Goal: Task Accomplishment & Management: Manage account settings

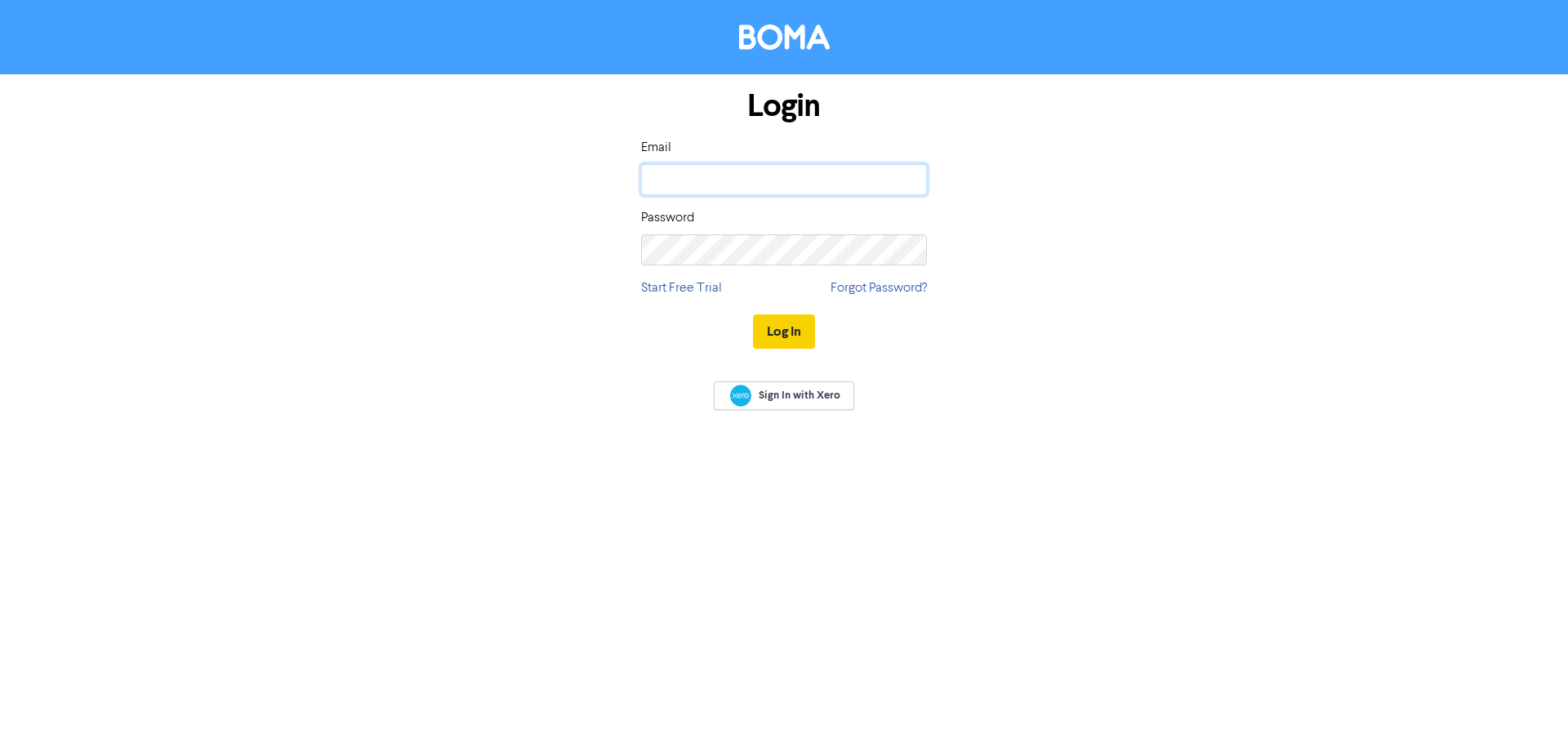
type input "[EMAIL_ADDRESS][DOMAIN_NAME]"
click at [793, 336] on button "Log In" at bounding box center [784, 331] width 62 height 34
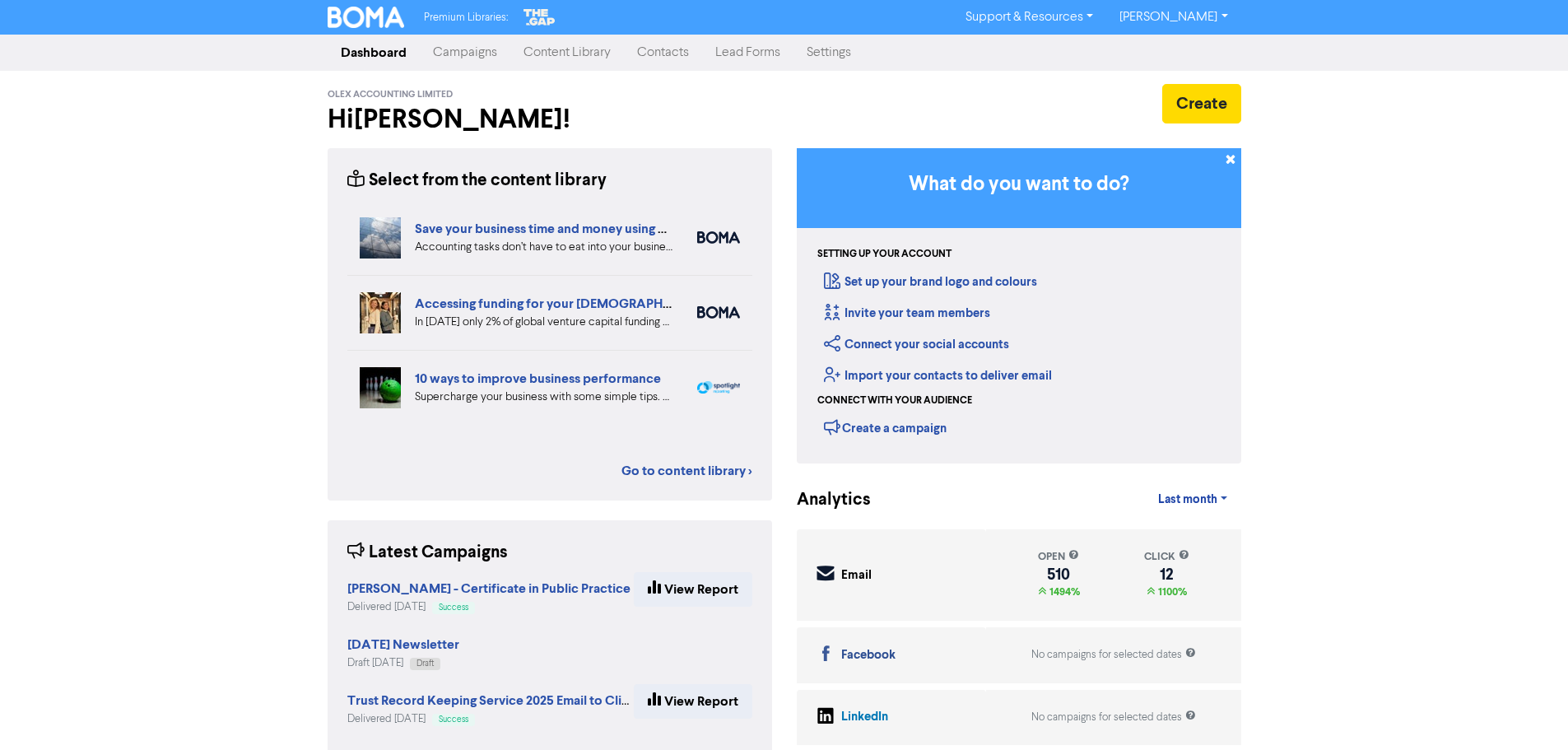
click at [579, 51] on link "Content Library" at bounding box center [567, 52] width 114 height 33
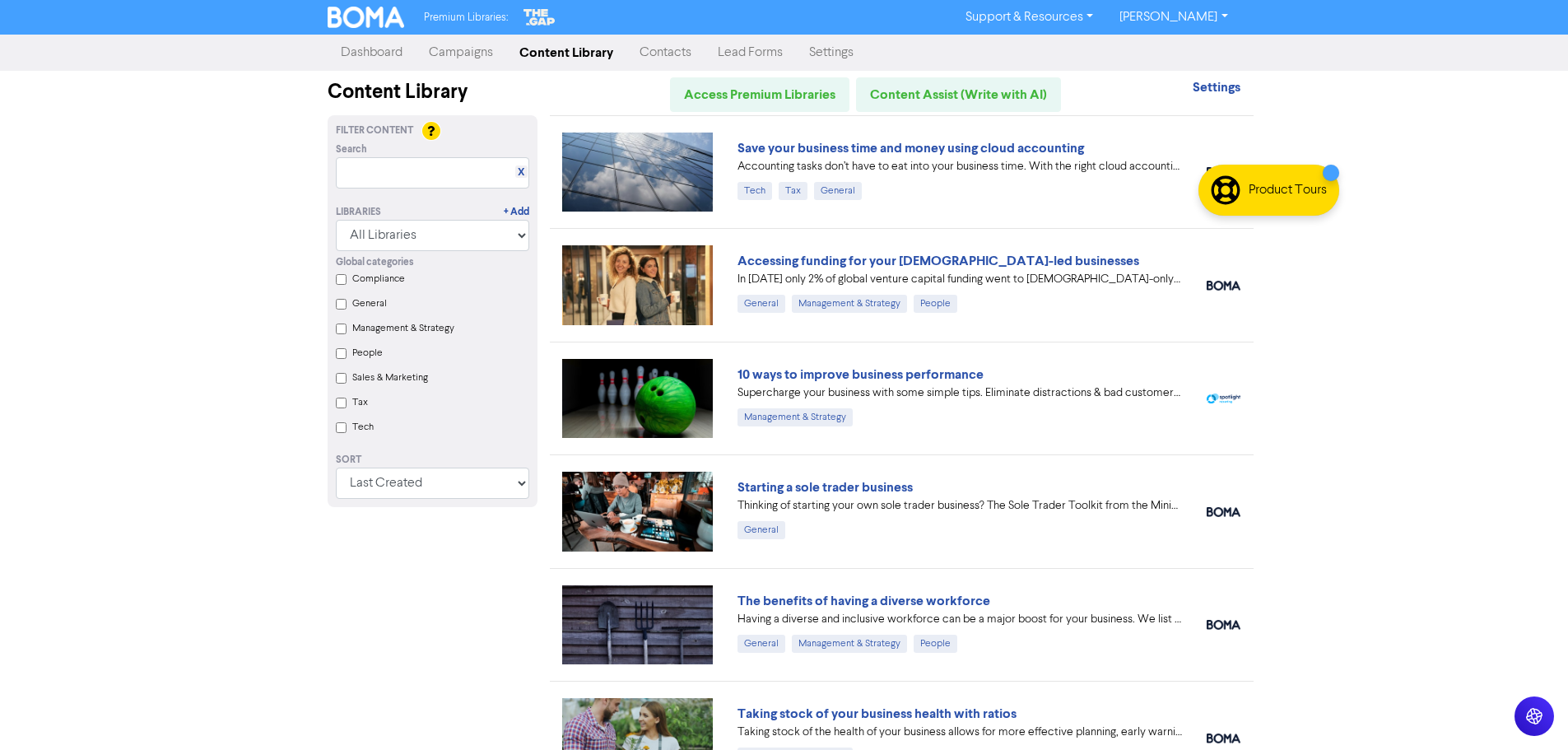
click at [456, 53] on link "Campaigns" at bounding box center [460, 52] width 90 height 33
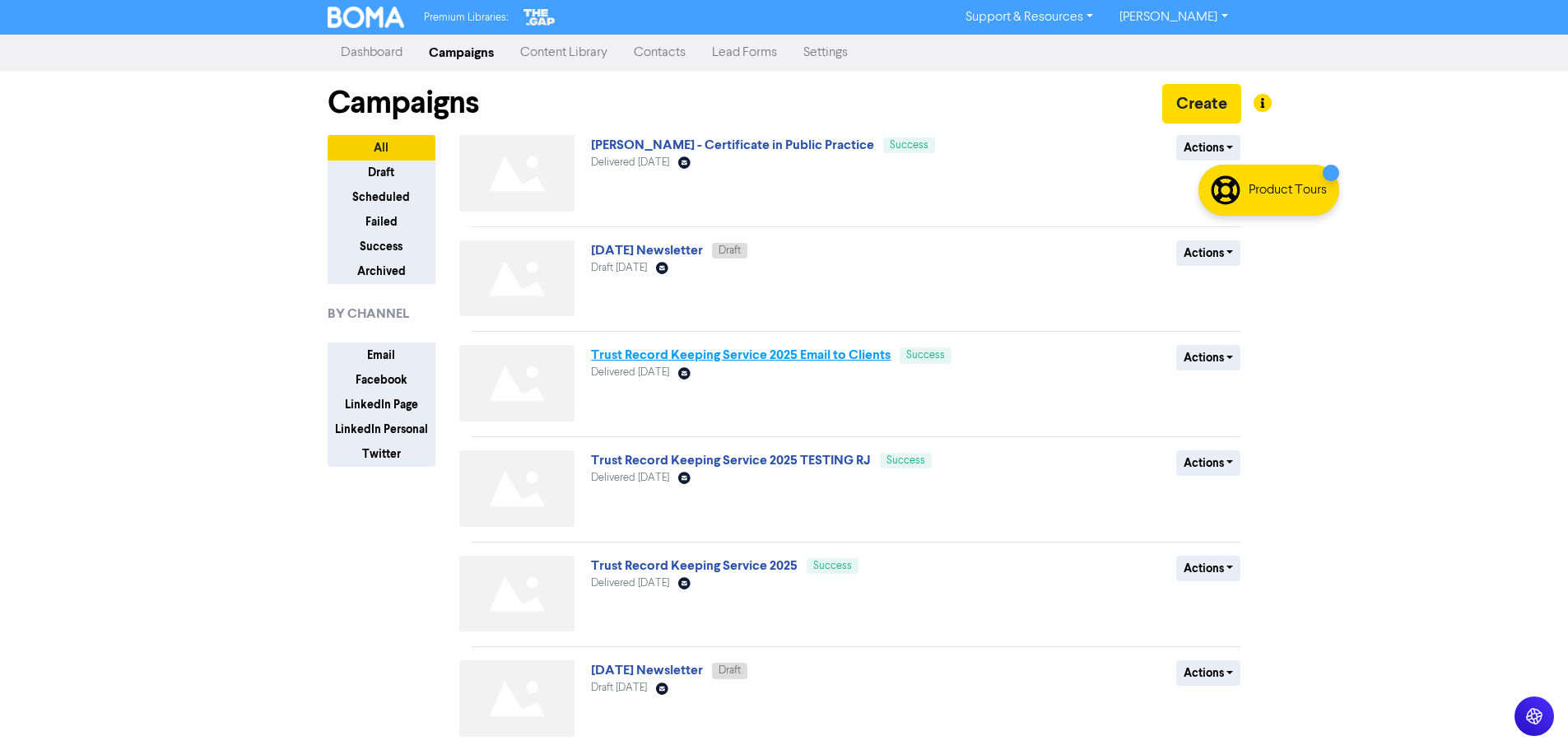
click at [787, 353] on link "Trust Record Keeping Service 2025 Email to Clients" at bounding box center [740, 354] width 300 height 17
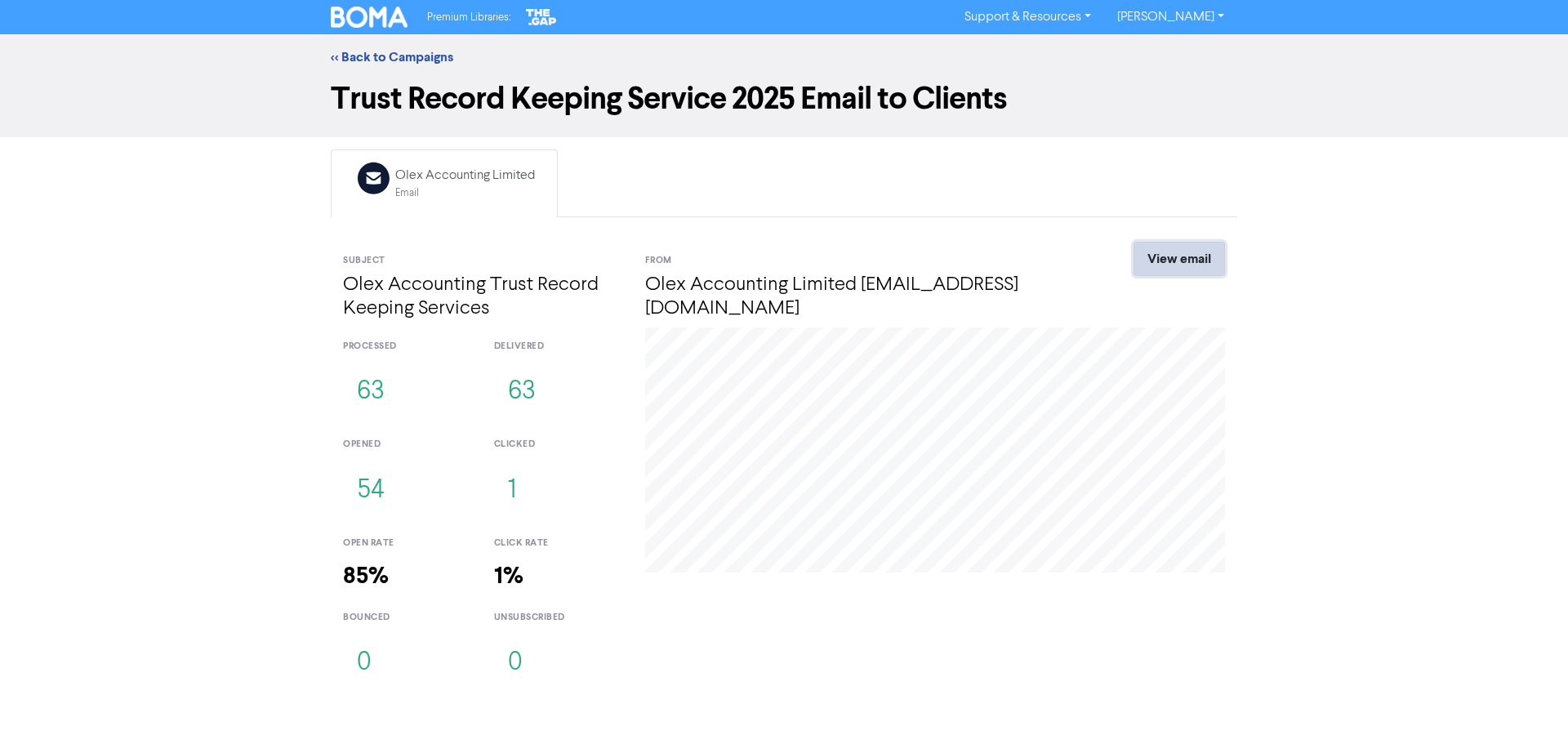
click at [1173, 257] on link "View email" at bounding box center [1178, 258] width 91 height 34
click at [382, 57] on link "<< Back to Campaigns" at bounding box center [392, 57] width 123 height 17
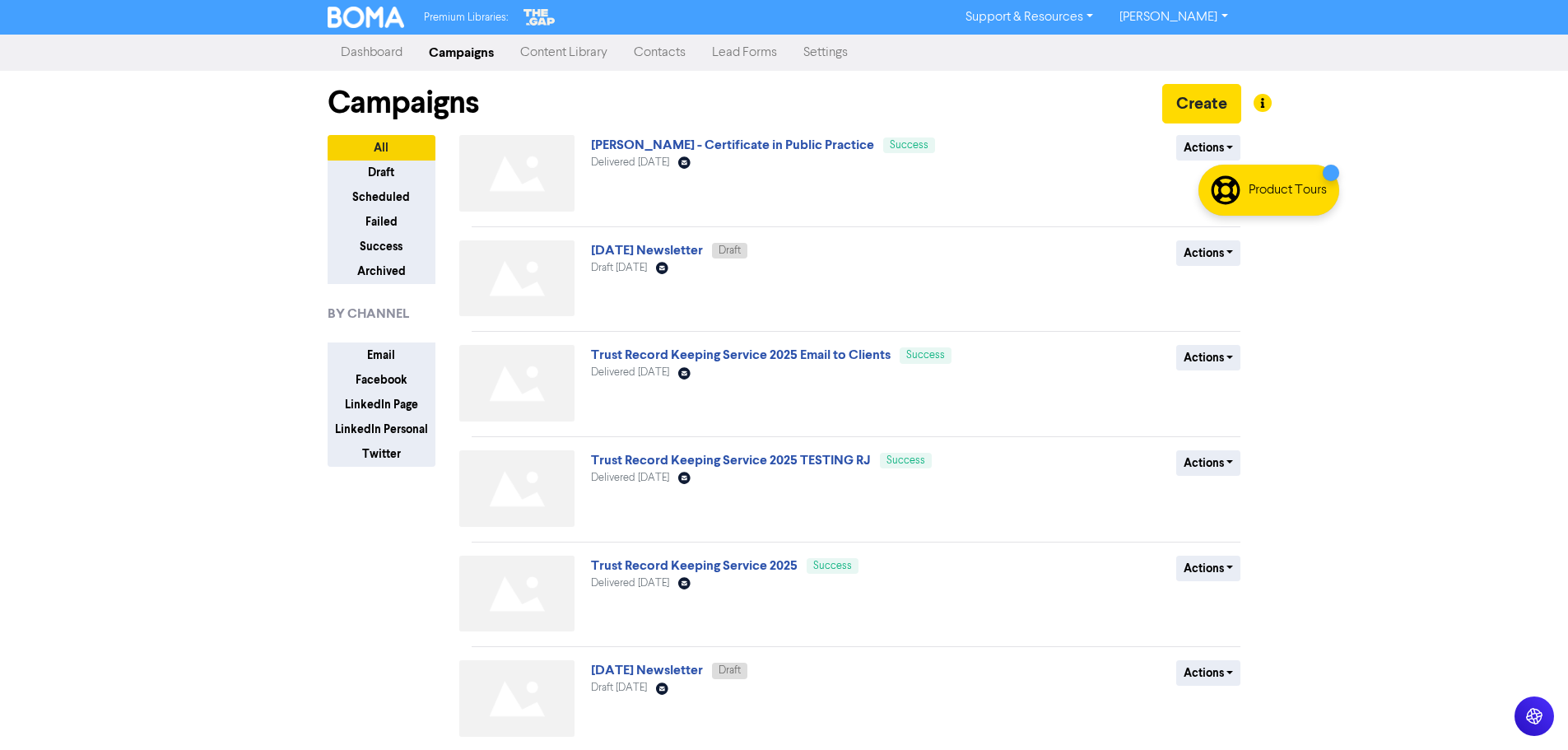
click at [675, 53] on link "Contacts" at bounding box center [659, 52] width 78 height 33
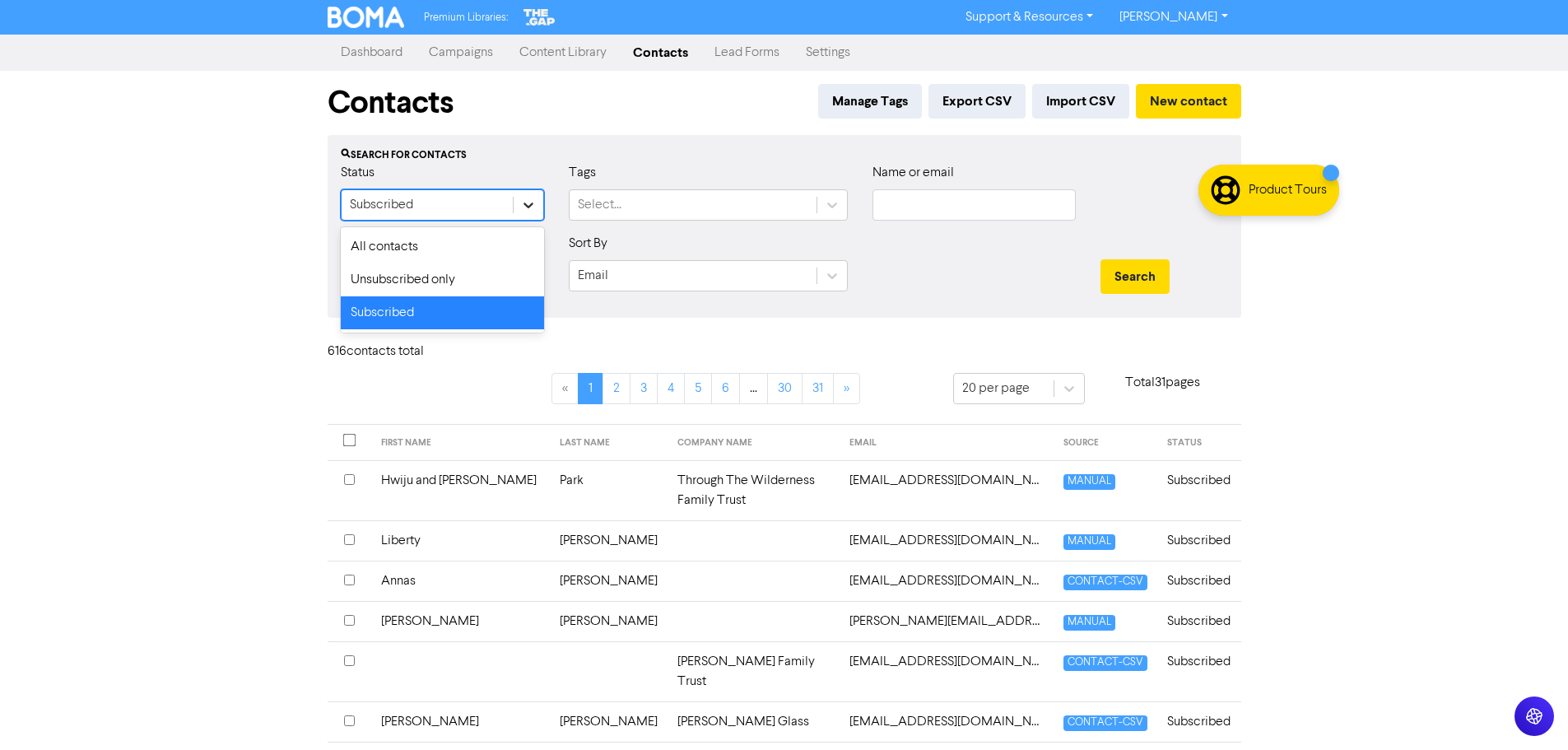
click at [526, 202] on icon at bounding box center [529, 205] width 17 height 17
click at [476, 247] on div "All contacts" at bounding box center [441, 246] width 203 height 33
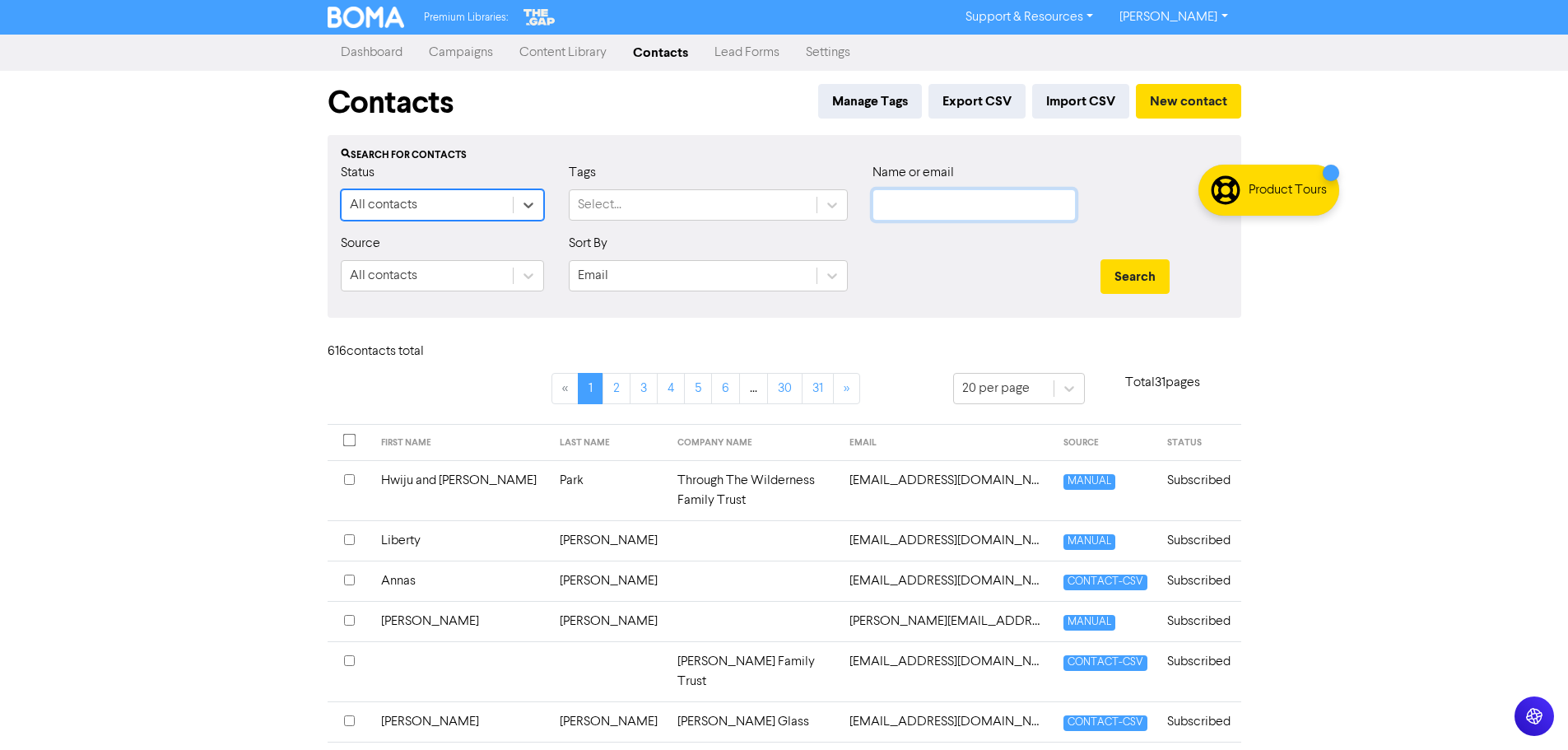
click at [948, 201] on input "text" at bounding box center [974, 205] width 203 height 32
click at [1101, 259] on button "Search" at bounding box center [1135, 276] width 69 height 35
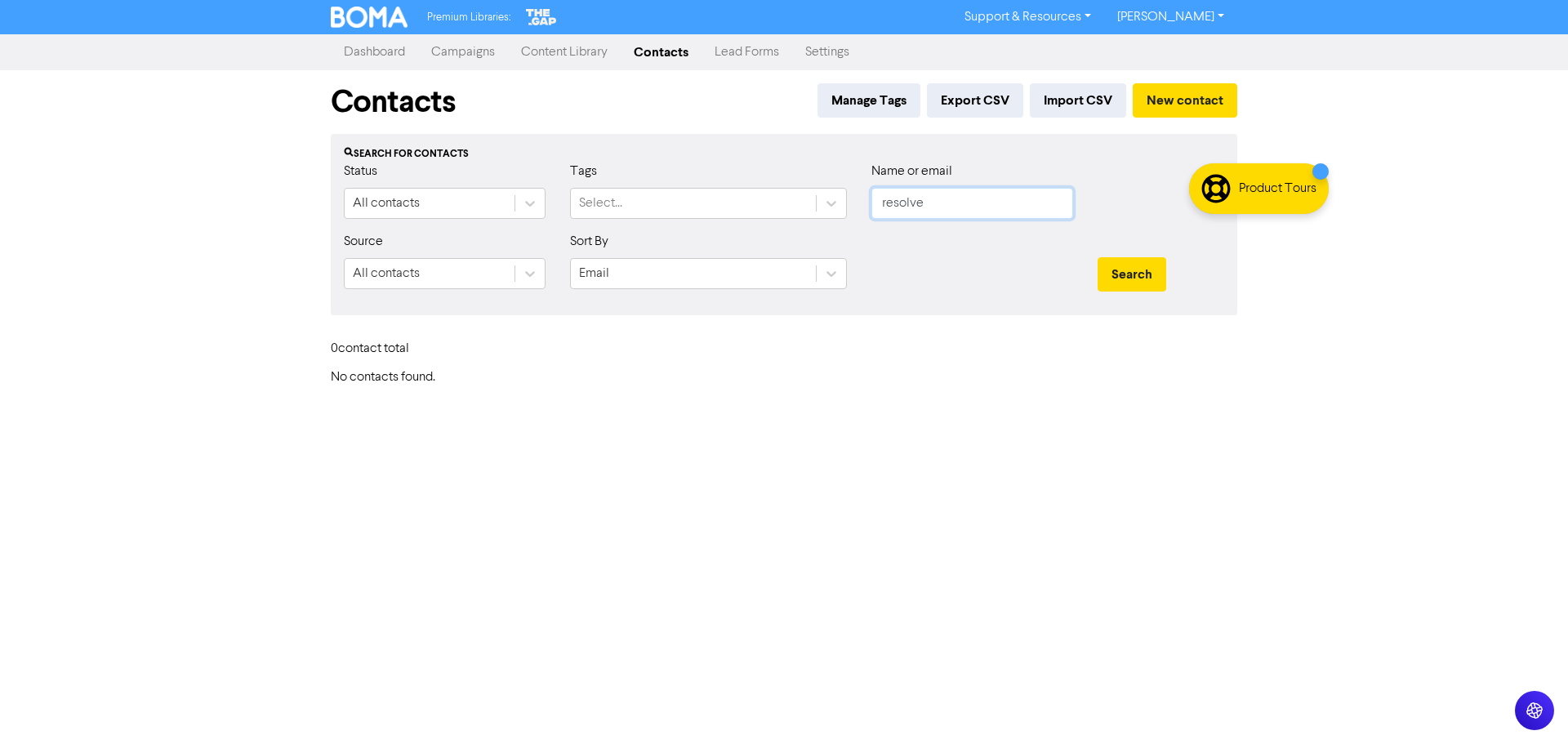
drag, startPoint x: 939, startPoint y: 203, endPoint x: 875, endPoint y: 201, distance: 64.0
click at [875, 201] on input "resolve" at bounding box center [971, 203] width 201 height 31
type input "grundy"
click at [1098, 257] on button "Search" at bounding box center [1132, 274] width 69 height 34
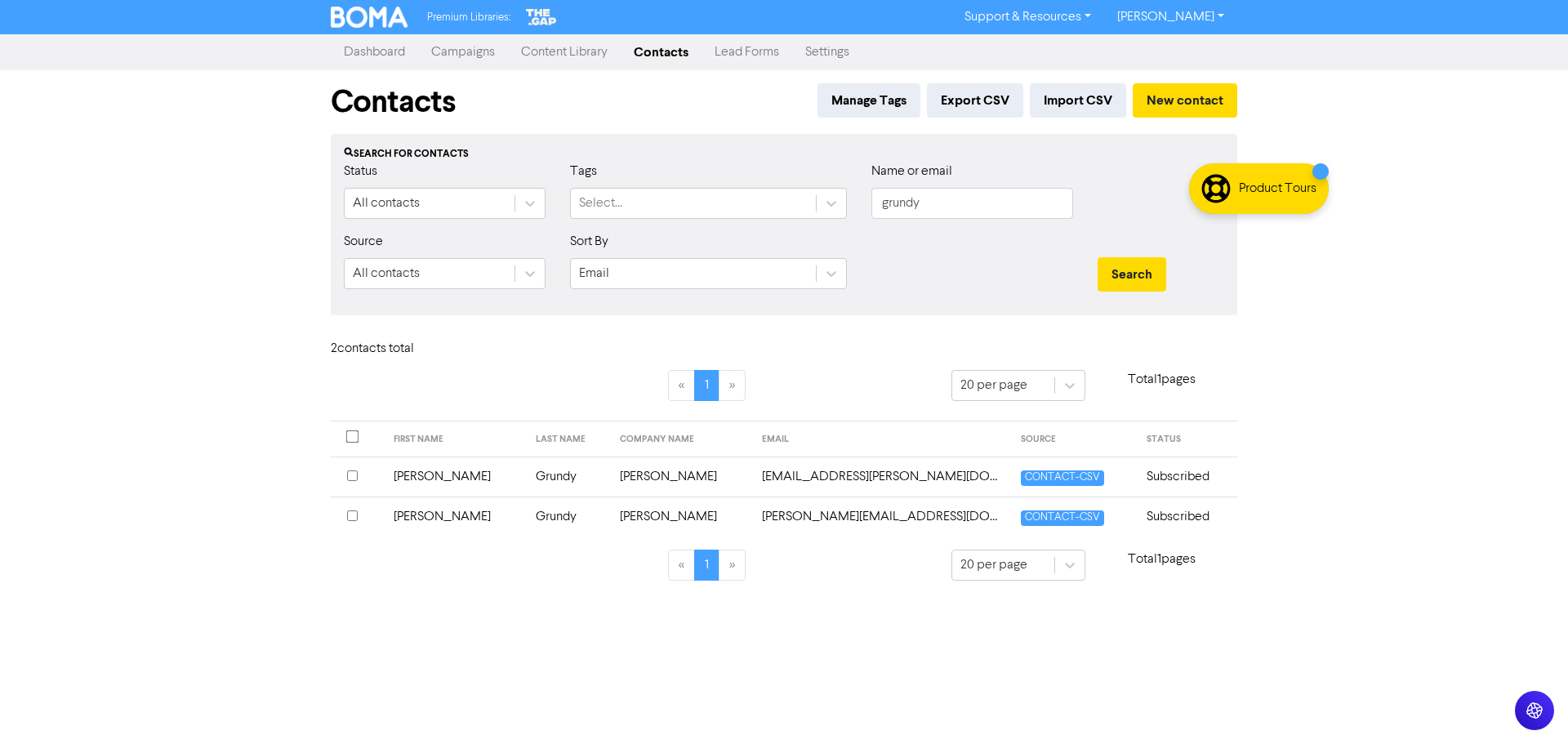
click at [1330, 515] on div "Premium Libraries: Support & Resources Video Tutorials FAQ & Guides Marketing E…" at bounding box center [784, 372] width 1568 height 744
click at [351, 516] on input "checkbox" at bounding box center [351, 515] width 11 height 11
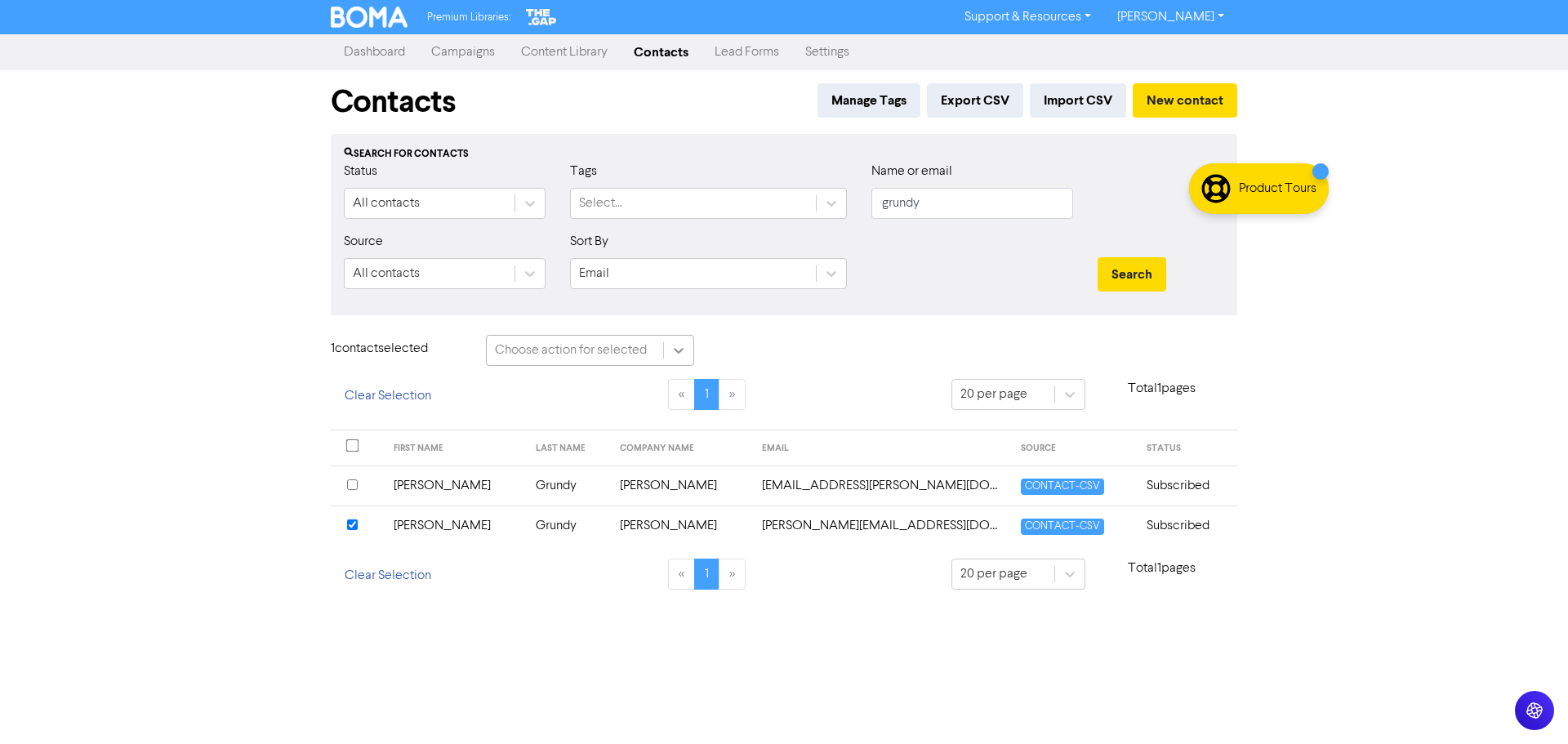
click at [673, 343] on icon at bounding box center [678, 349] width 17 height 17
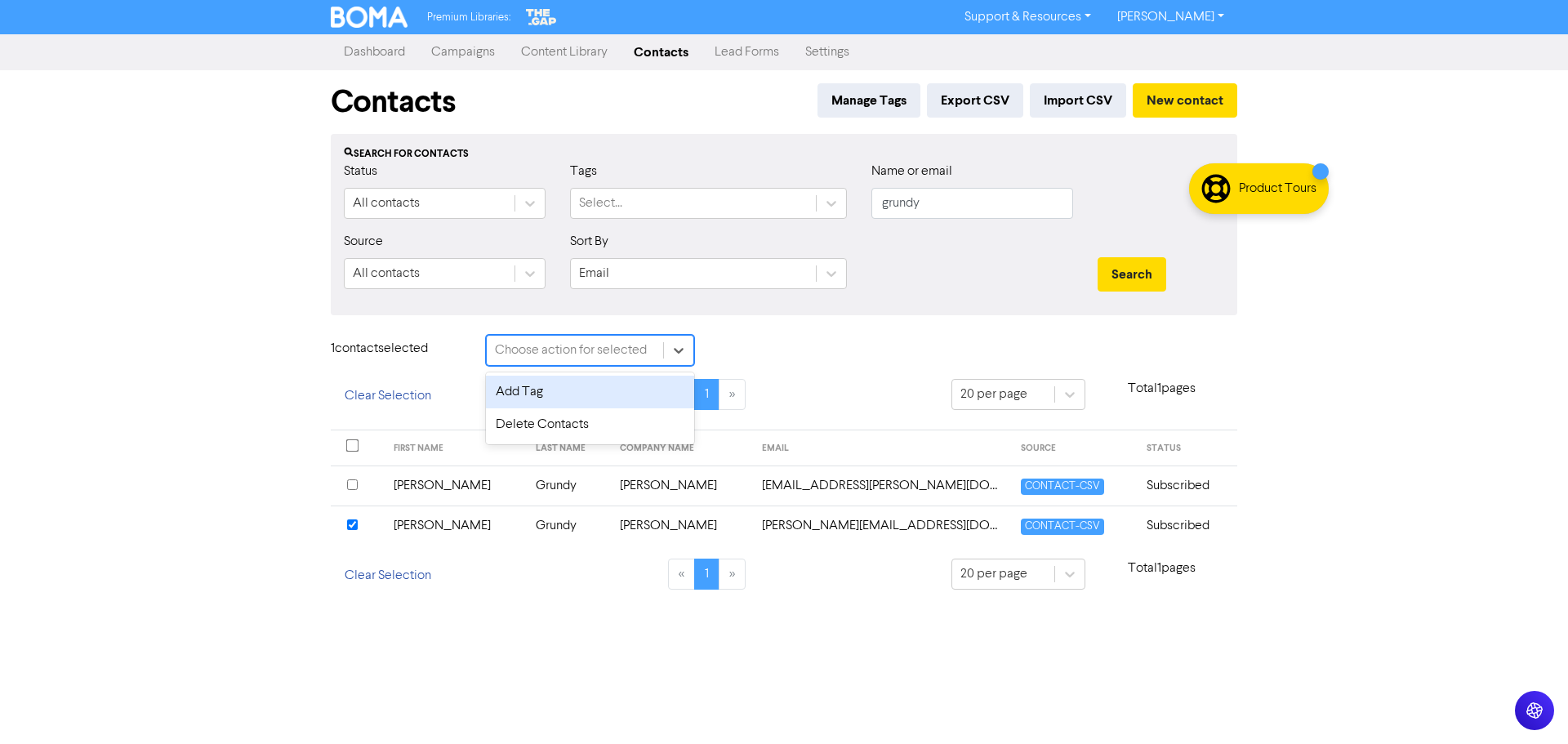
click at [815, 329] on div "Contacts Manage Tags Export CSV Import CSV New contact Search for contacts Stat…" at bounding box center [784, 340] width 931 height 539
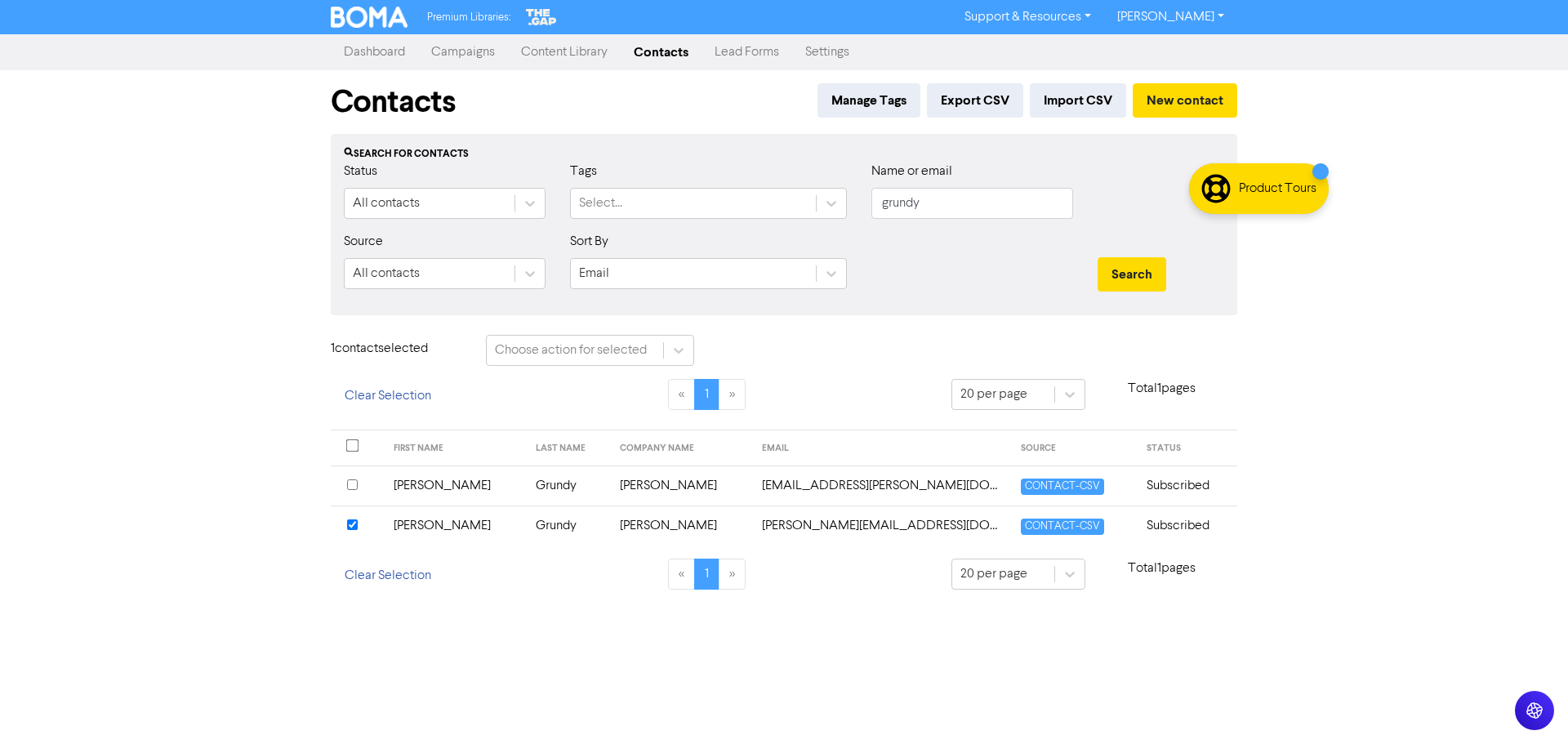
click at [349, 524] on input "checkbox" at bounding box center [351, 524] width 11 height 11
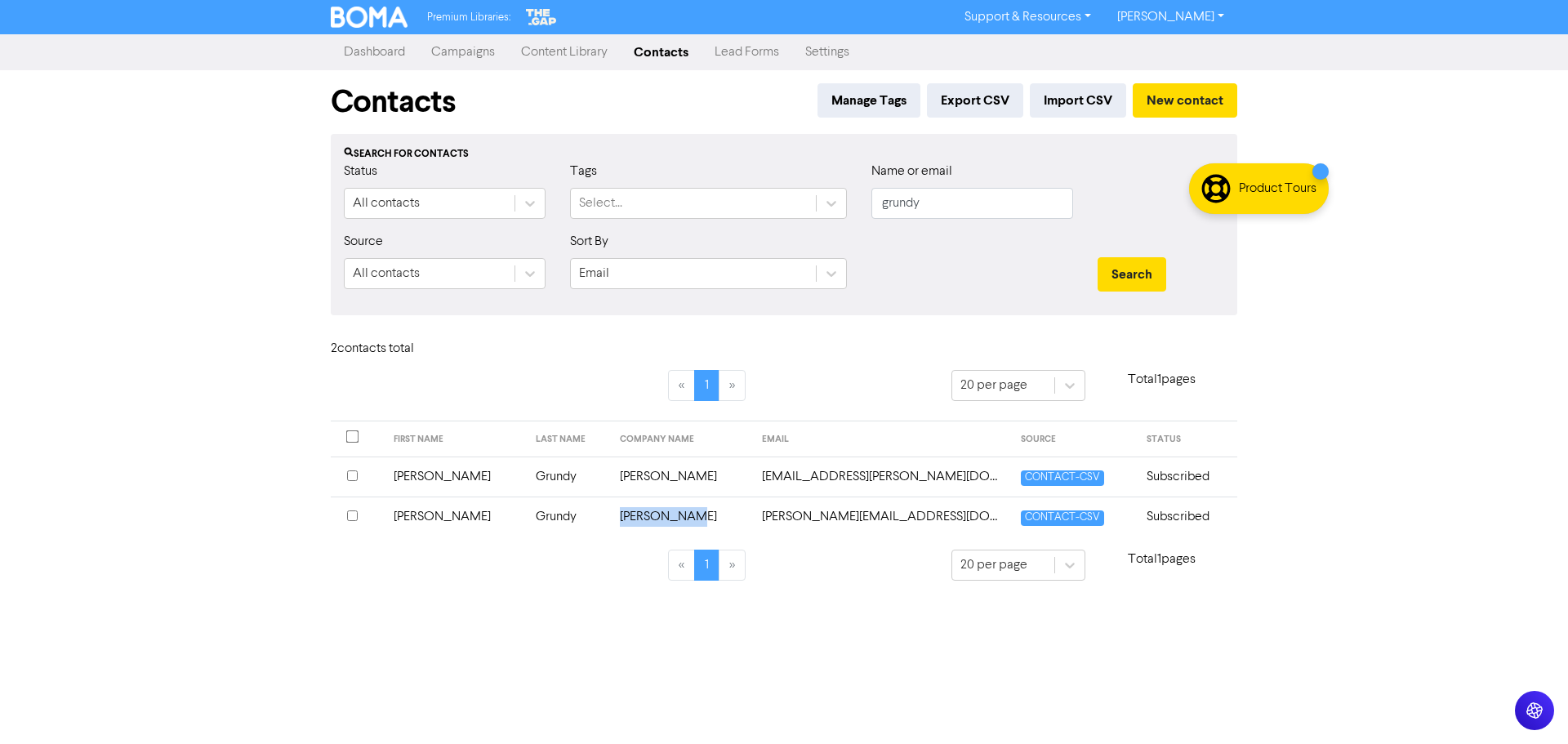
drag, startPoint x: 614, startPoint y: 533, endPoint x: 573, endPoint y: 526, distance: 41.6
click at [610, 534] on td "[PERSON_NAME]" at bounding box center [680, 516] width 142 height 40
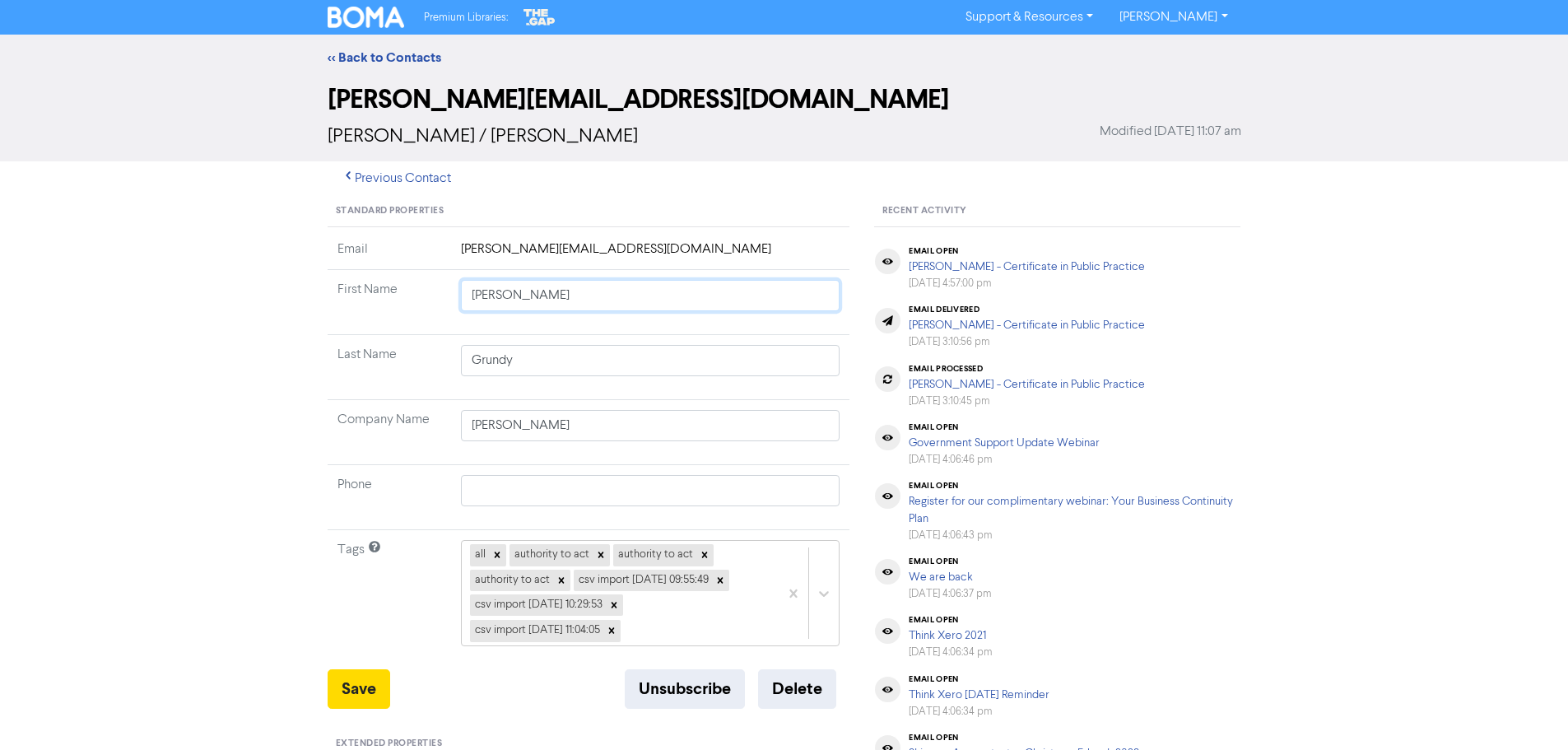
click at [528, 291] on input "[PERSON_NAME]" at bounding box center [650, 296] width 379 height 32
type input "[PERSON_NAME]"
type input "[PERSON_NAME] an"
type input "[PERSON_NAME] and"
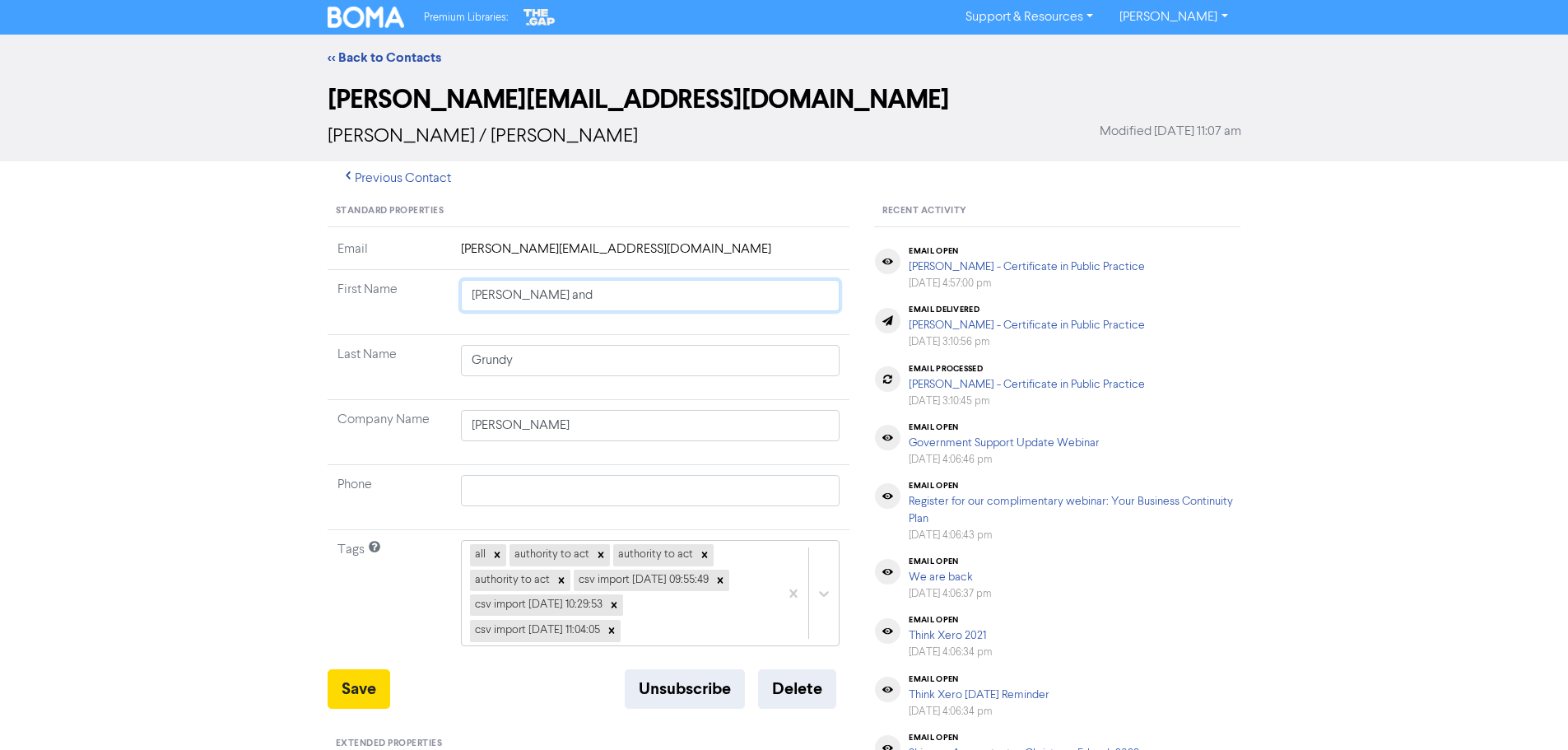
type input "[PERSON_NAME] and"
type input "[PERSON_NAME] and P"
type input "[PERSON_NAME] and Pe"
type input "[PERSON_NAME] and Pet"
type input "[PERSON_NAME] and [PERSON_NAME]"
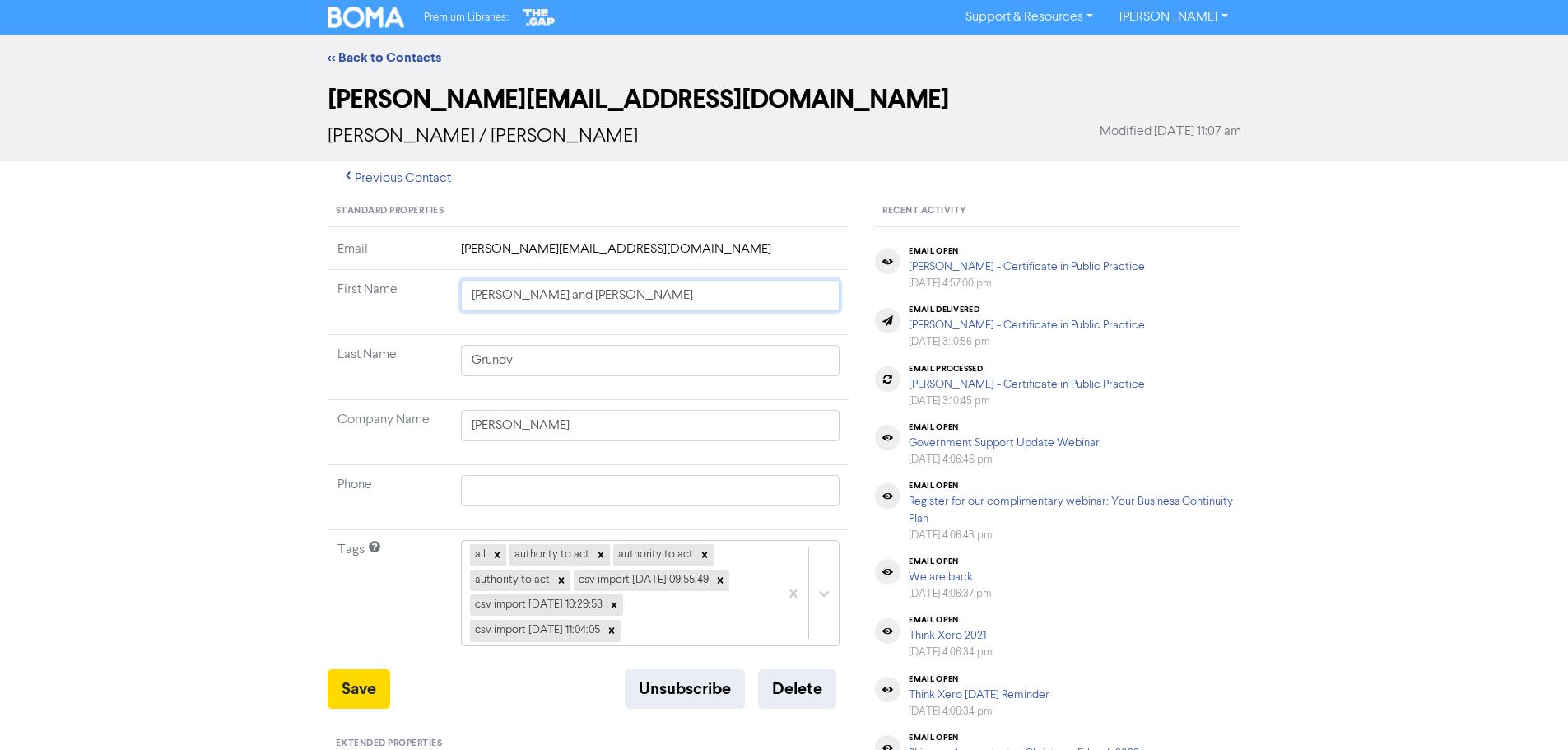
type input "[PERSON_NAME] and [PERSON_NAME]"
drag, startPoint x: 574, startPoint y: 424, endPoint x: 441, endPoint y: 419, distance: 133.1
click at [442, 419] on tr "Company Name [PERSON_NAME]" at bounding box center [589, 432] width 523 height 65
type input "P"
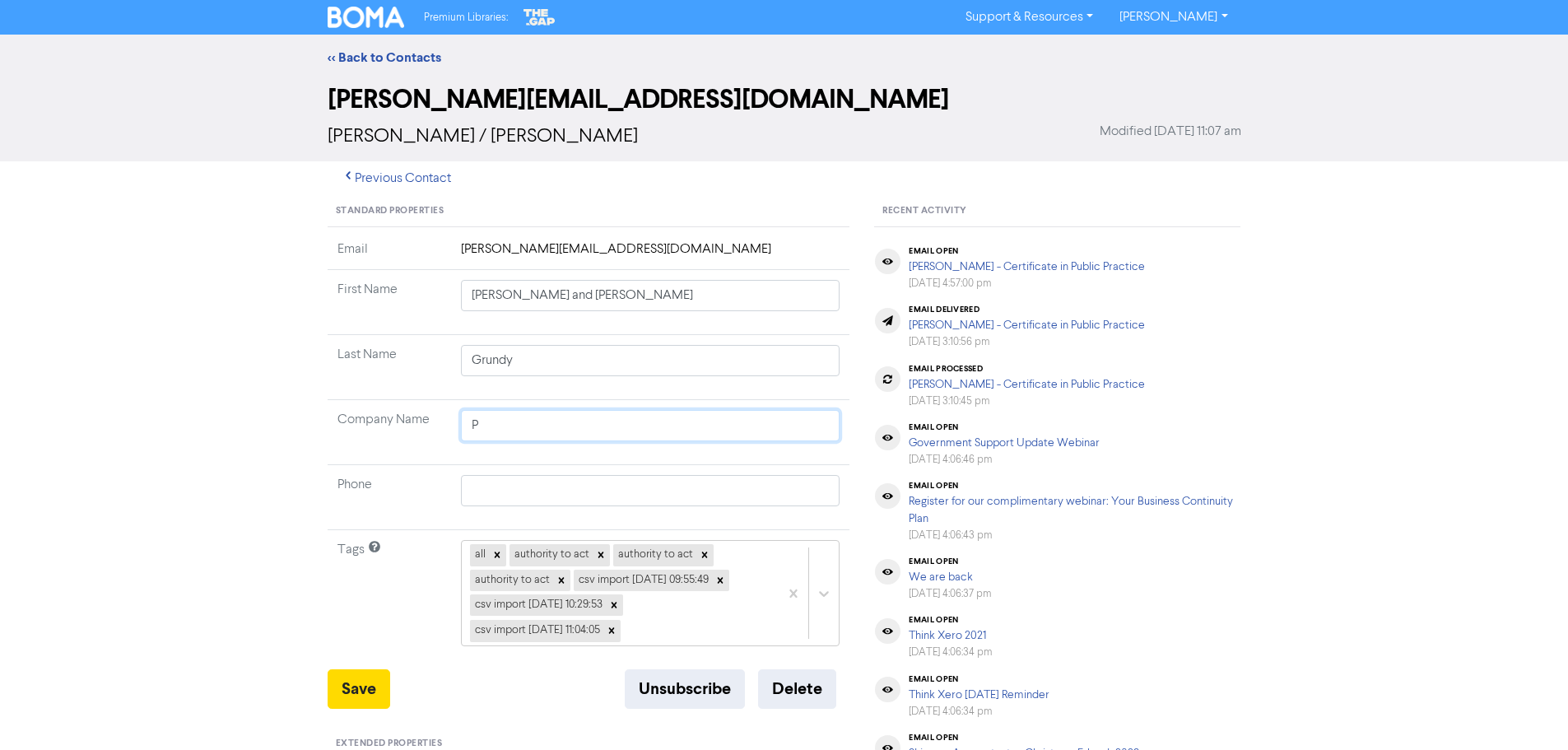
type input "Pe"
type input "Pet"
type input "[PERSON_NAME]"
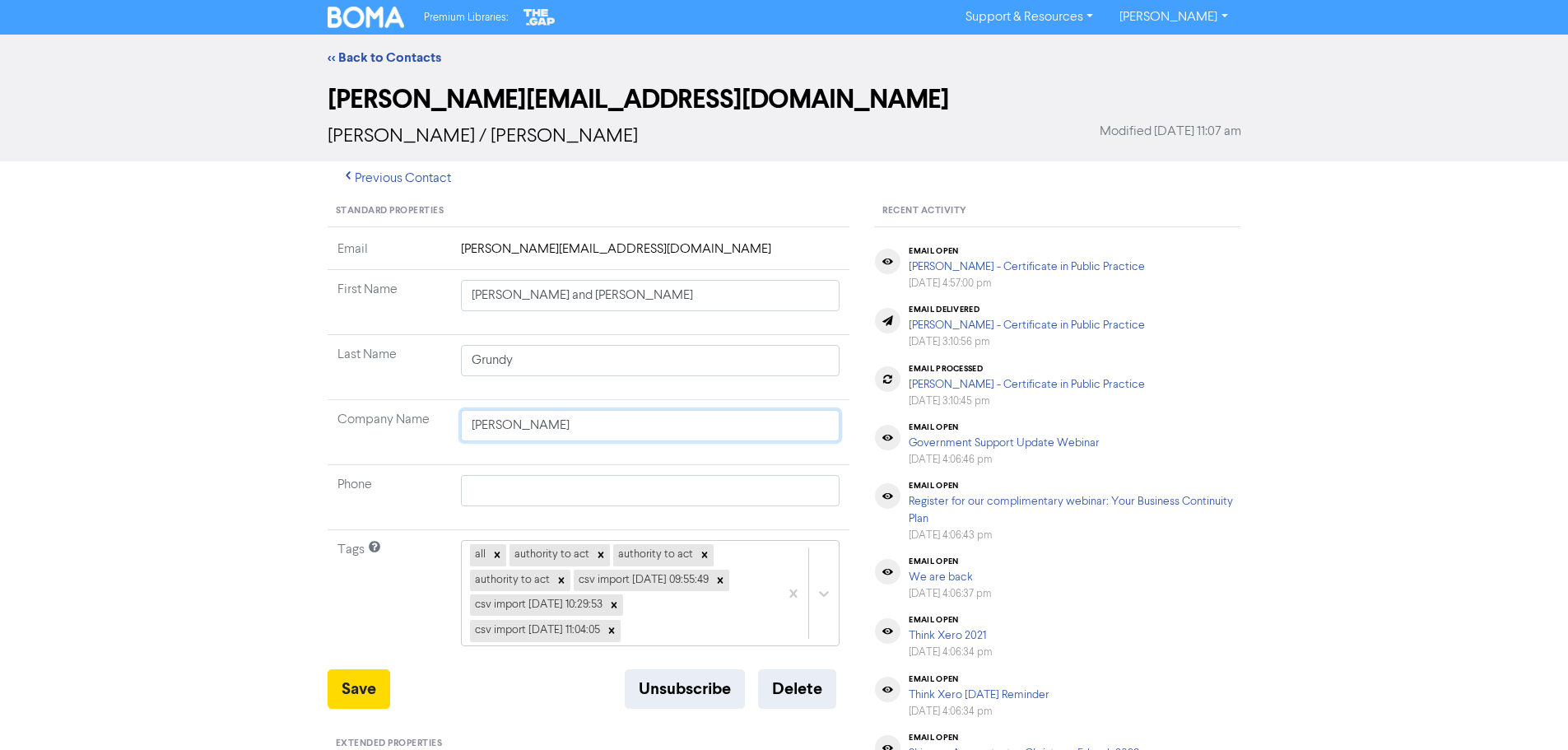
type input "[PERSON_NAME]"
type input "[PERSON_NAME] an"
type input "[PERSON_NAME] and"
type input "[PERSON_NAME] and M"
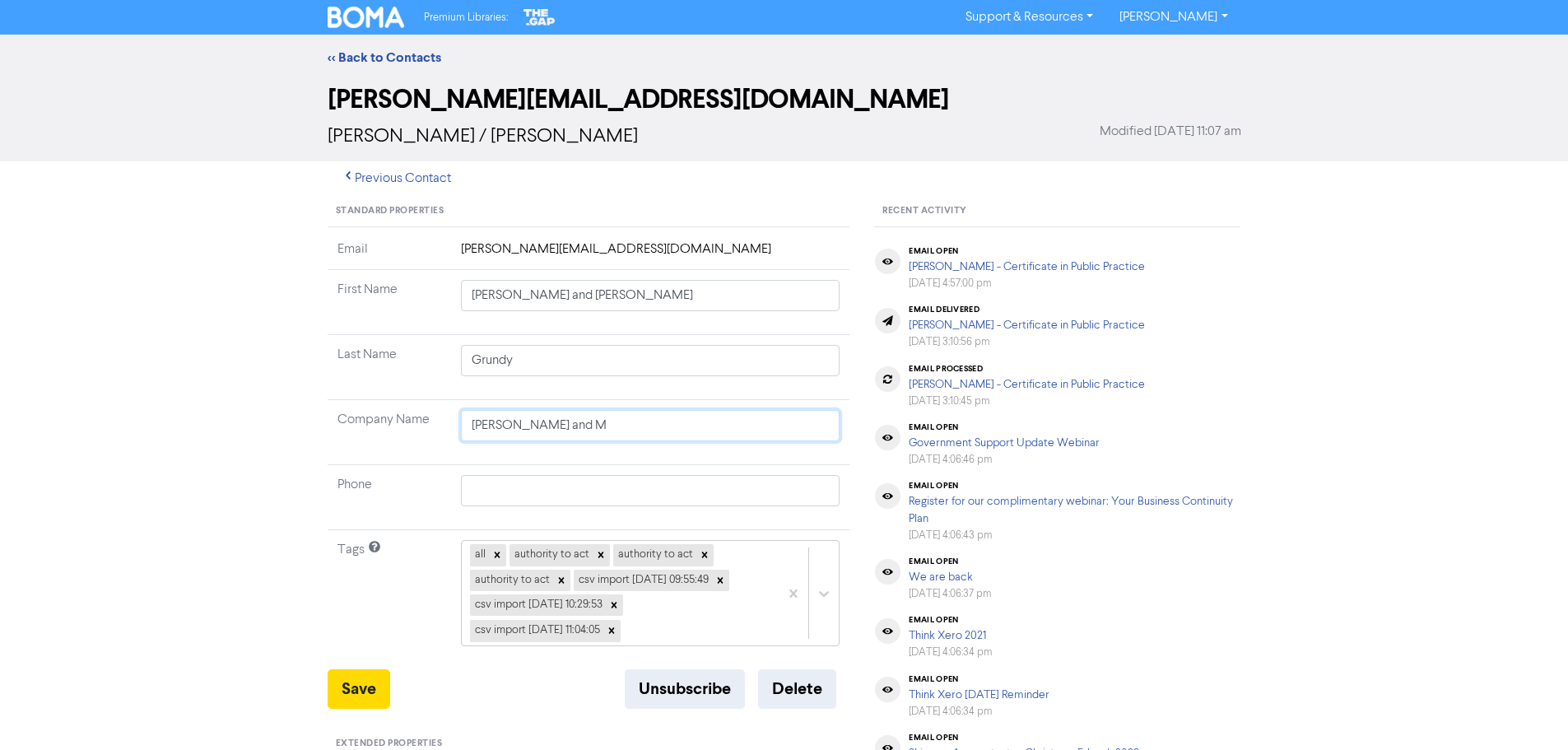
type input "[PERSON_NAME] and [PERSON_NAME]"
type input "[PERSON_NAME] and Mar"
type input "[PERSON_NAME] and [PERSON_NAME]"
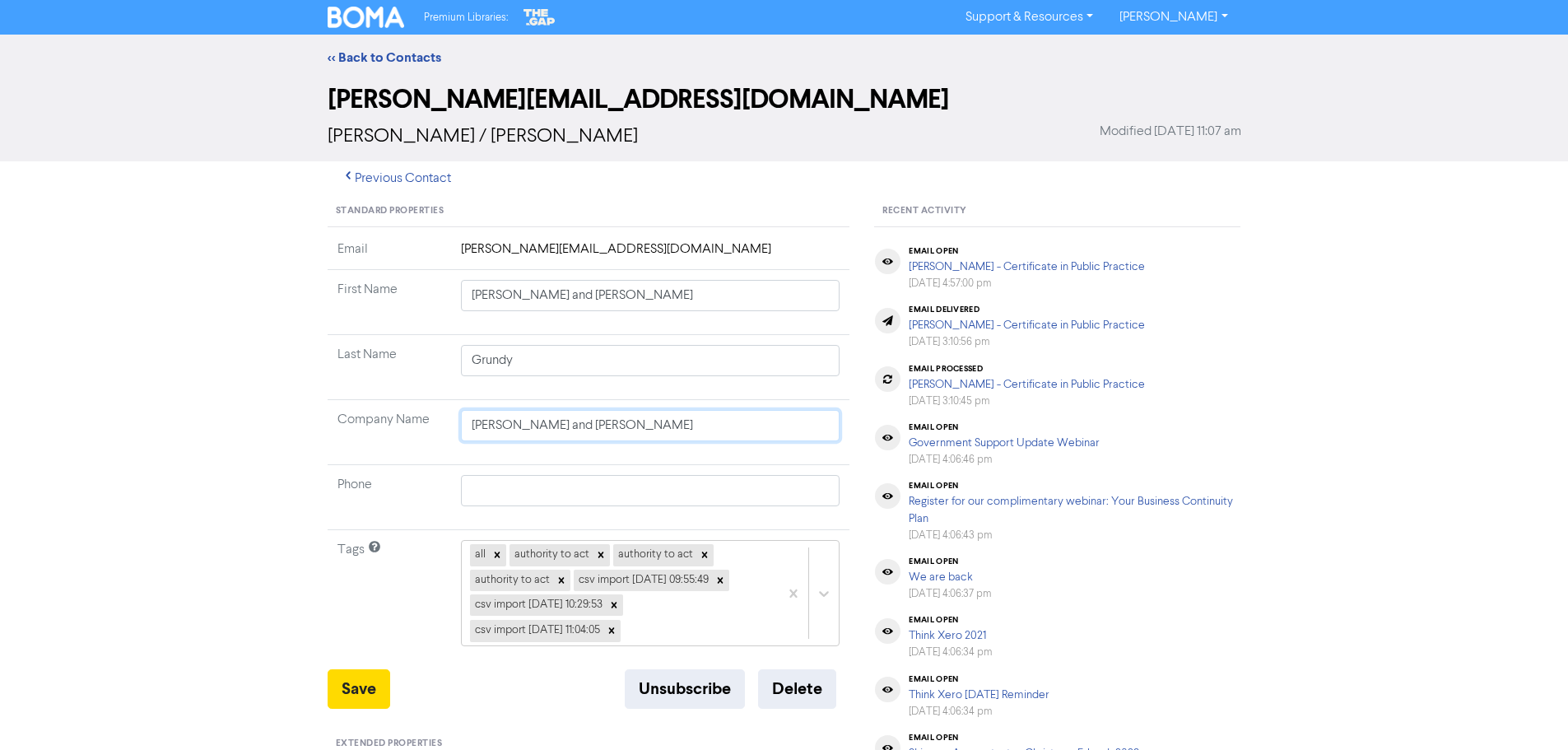
type input "[PERSON_NAME] and [PERSON_NAME]"
drag, startPoint x: 580, startPoint y: 291, endPoint x: 443, endPoint y: 290, distance: 137.0
click at [443, 290] on tr "First Name [PERSON_NAME] and [PERSON_NAME]" at bounding box center [589, 303] width 523 height 65
type input "P"
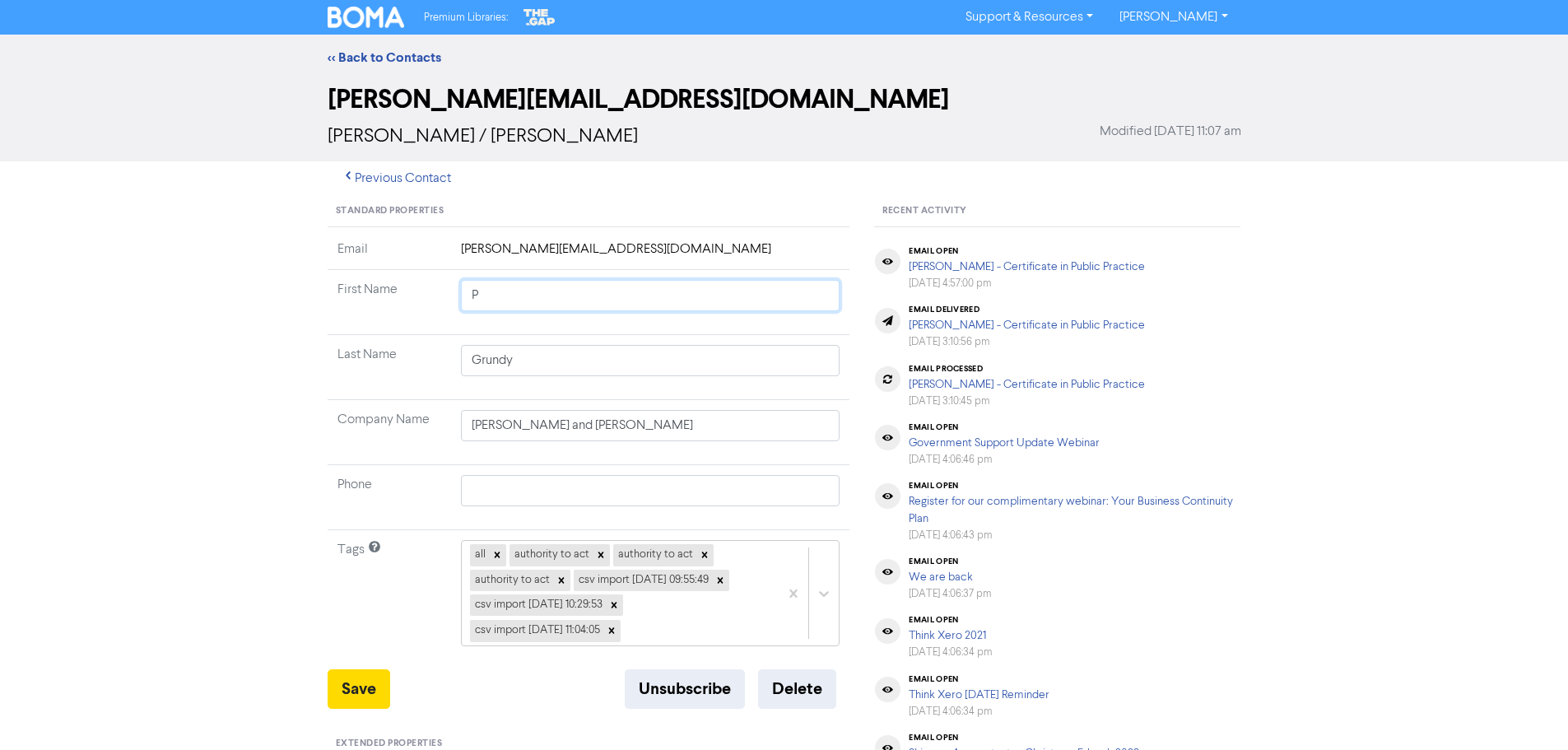
type input "PE"
type input "PEt"
type input "[PERSON_NAME]"
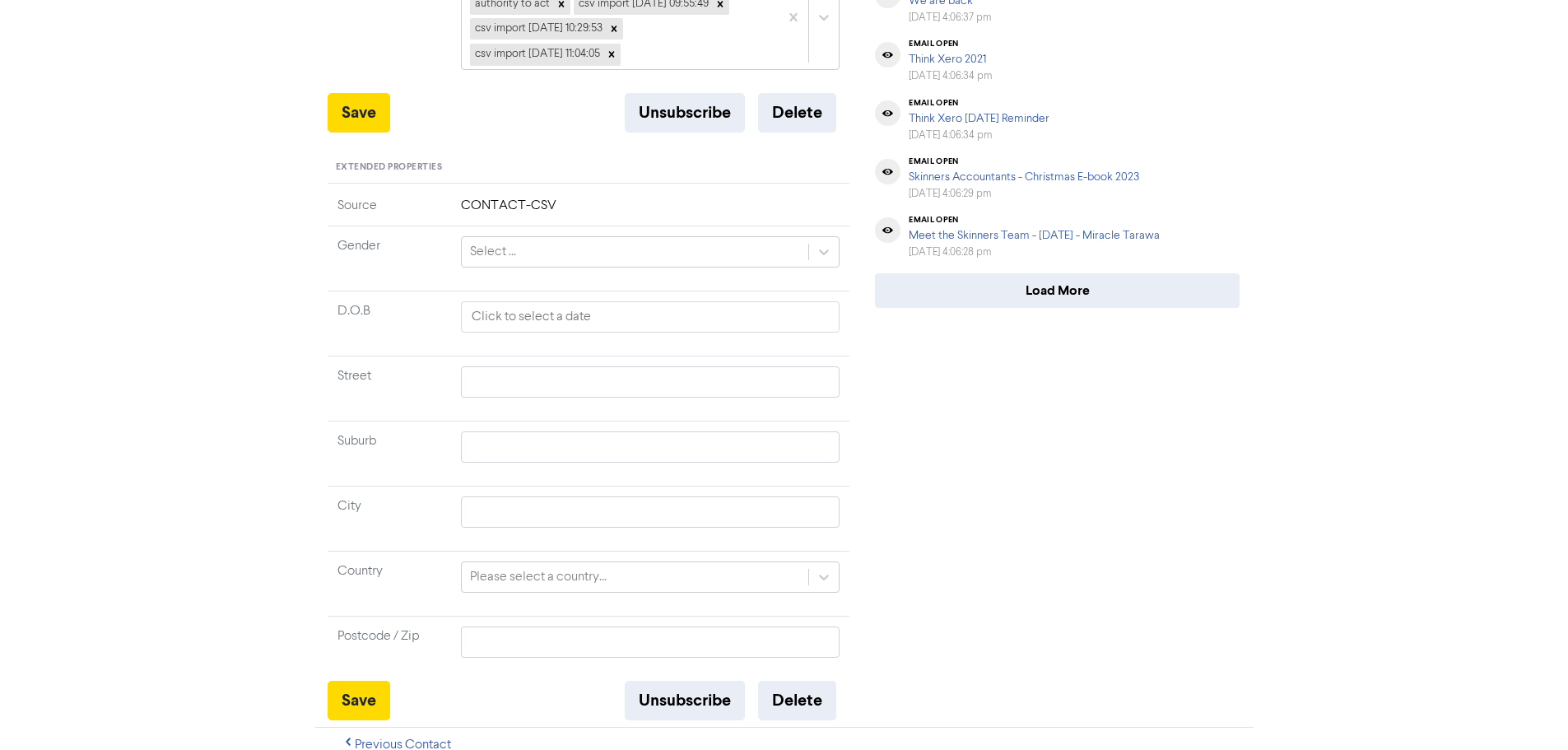
scroll to position [494, 0]
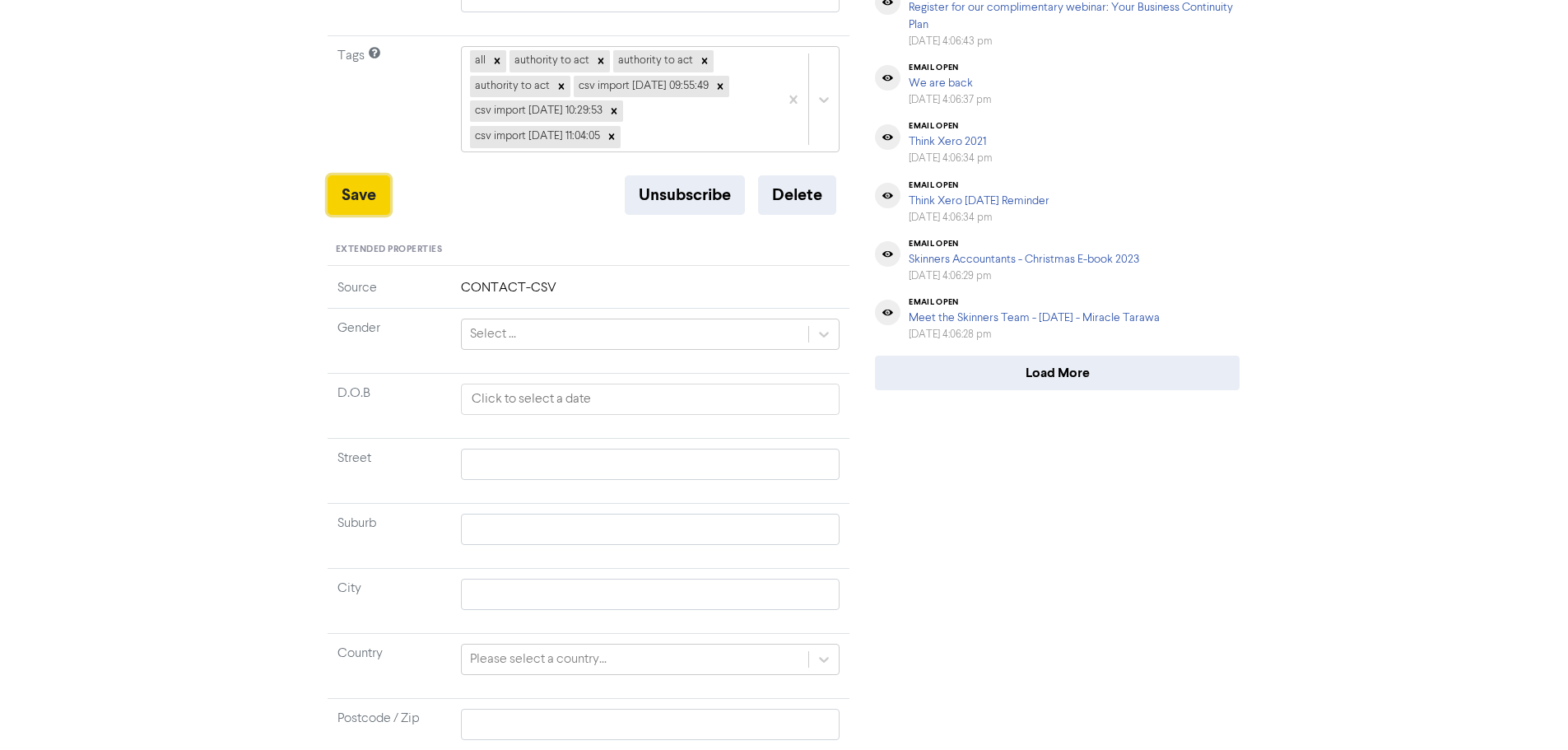
click at [364, 186] on button "Save" at bounding box center [358, 195] width 62 height 40
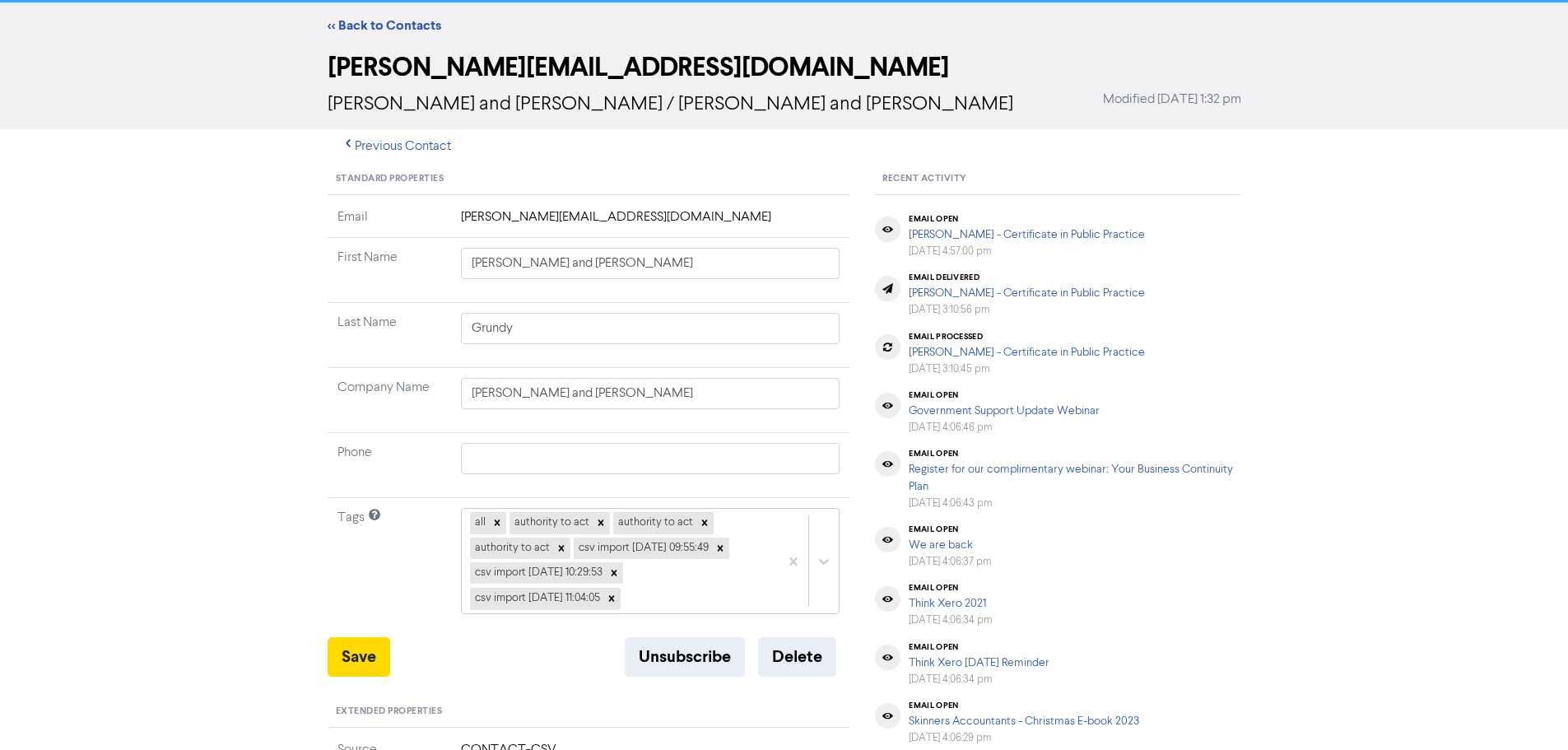
scroll to position [0, 0]
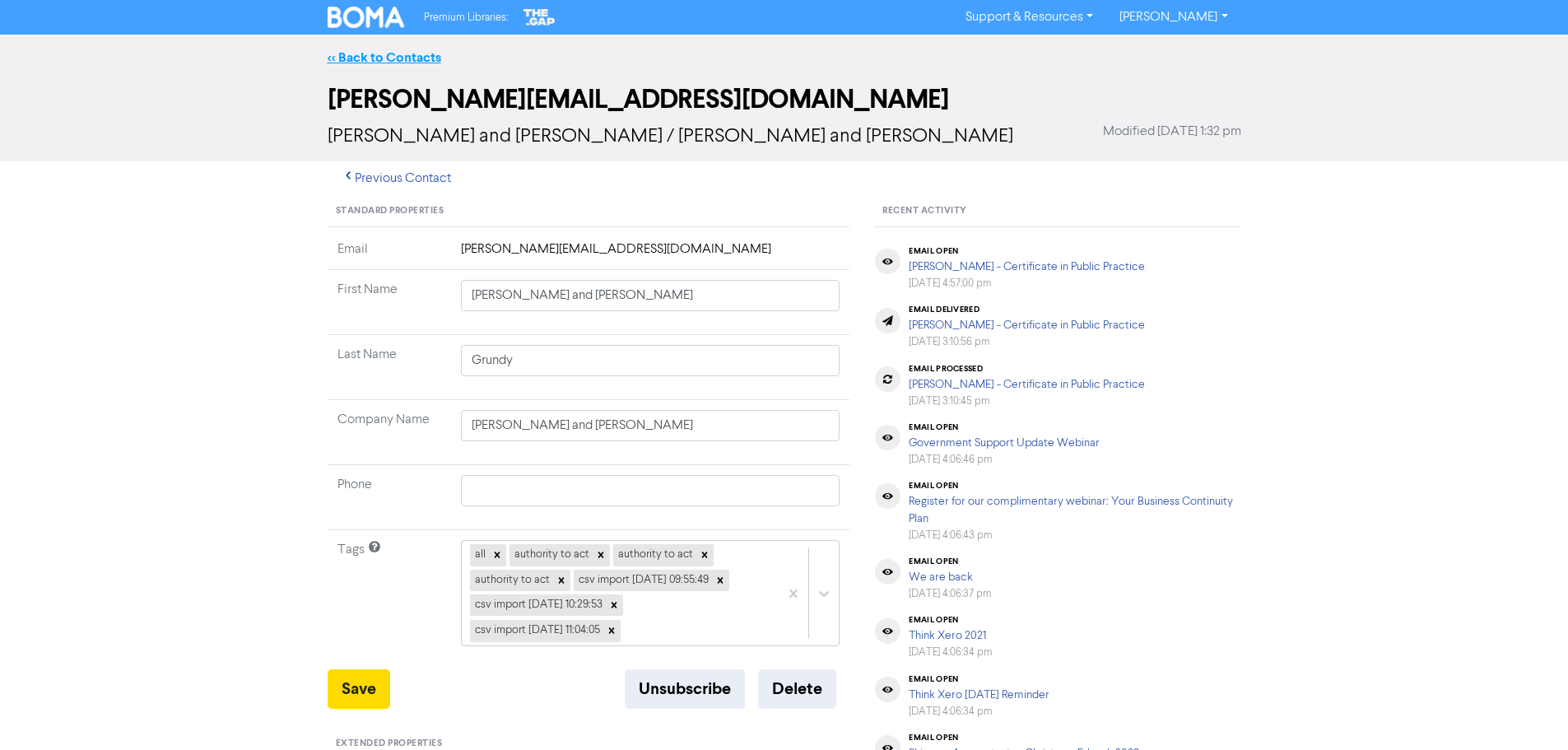
click at [398, 64] on link "<< Back to Contacts" at bounding box center [384, 57] width 114 height 17
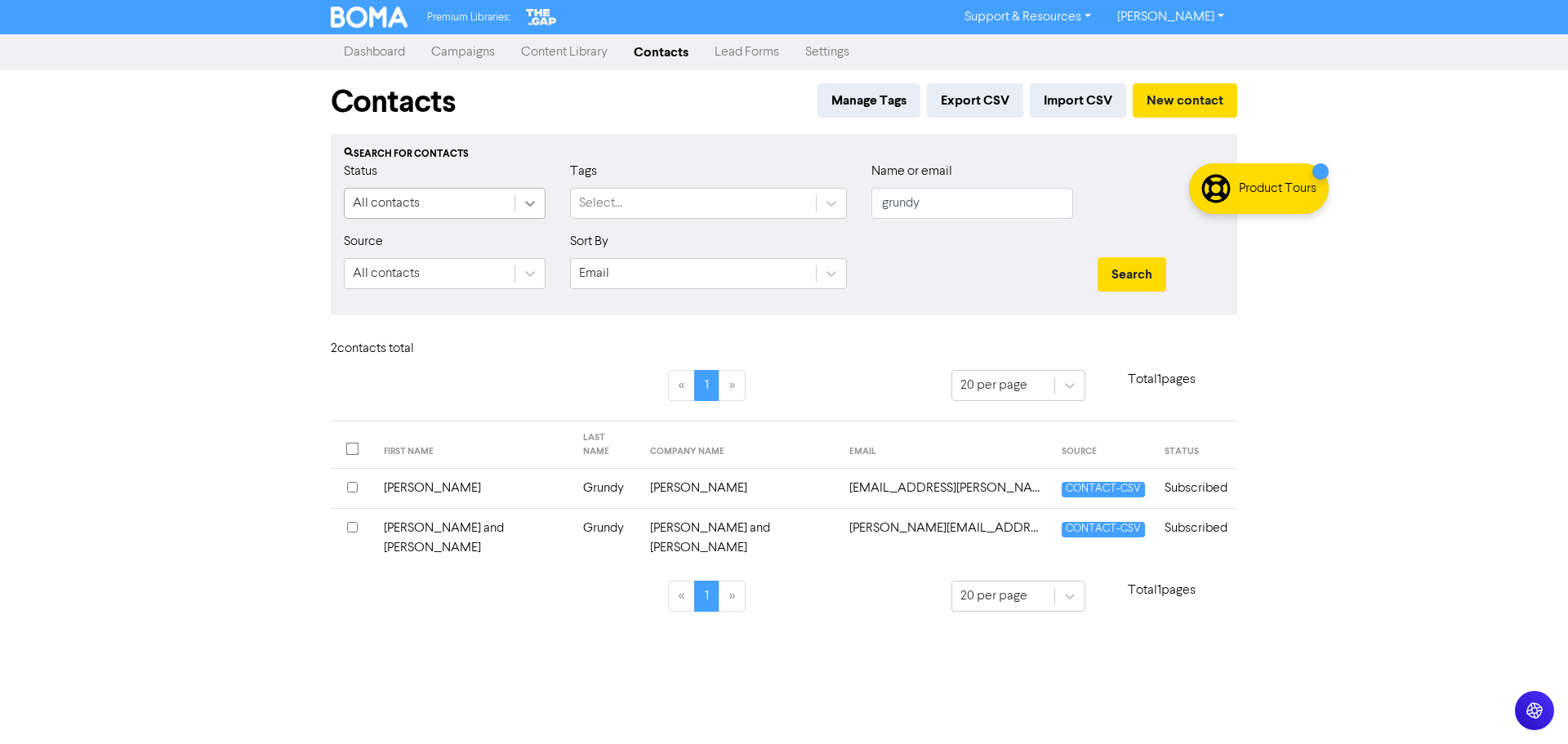
click at [534, 208] on icon at bounding box center [529, 203] width 17 height 17
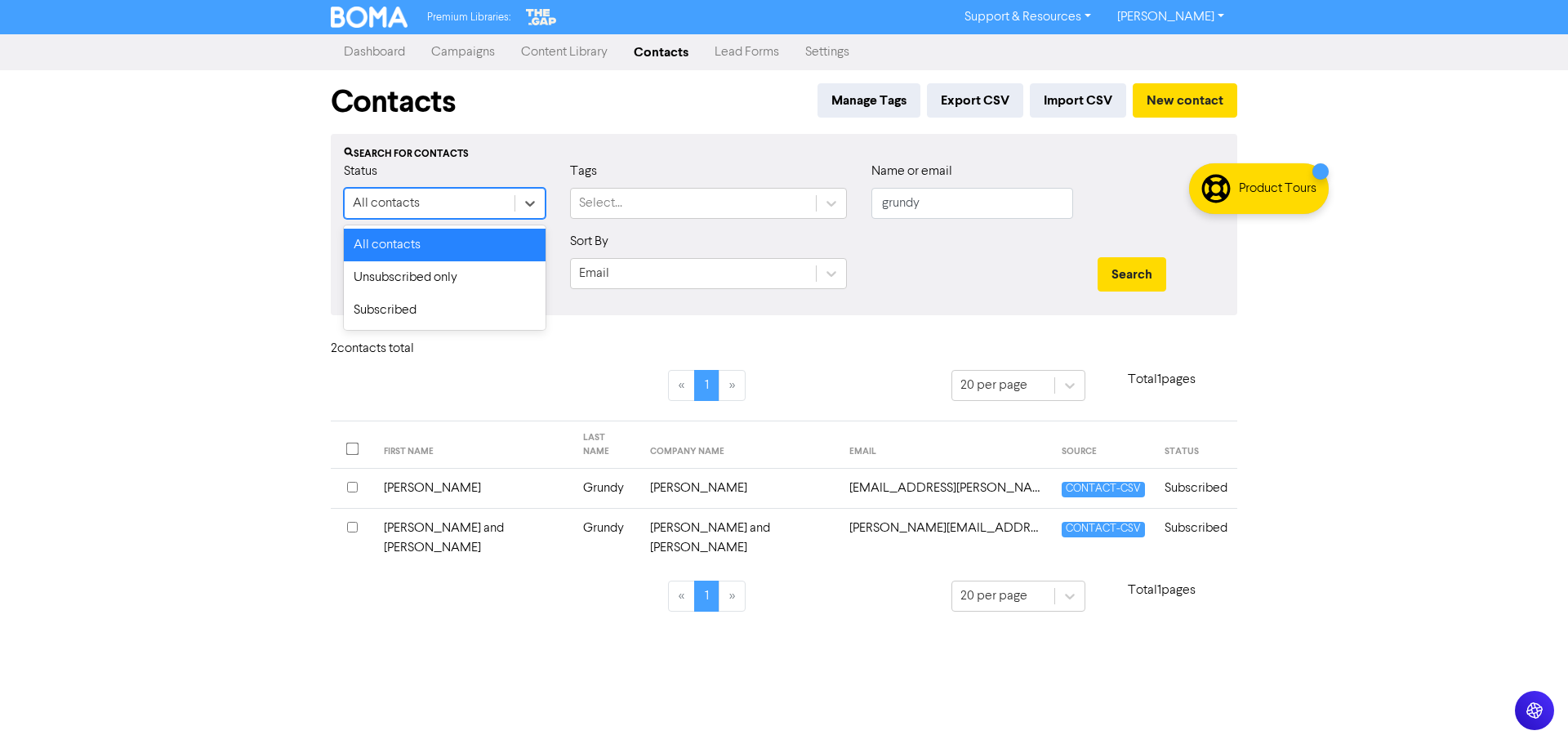
click at [466, 254] on div "All contacts" at bounding box center [444, 244] width 201 height 32
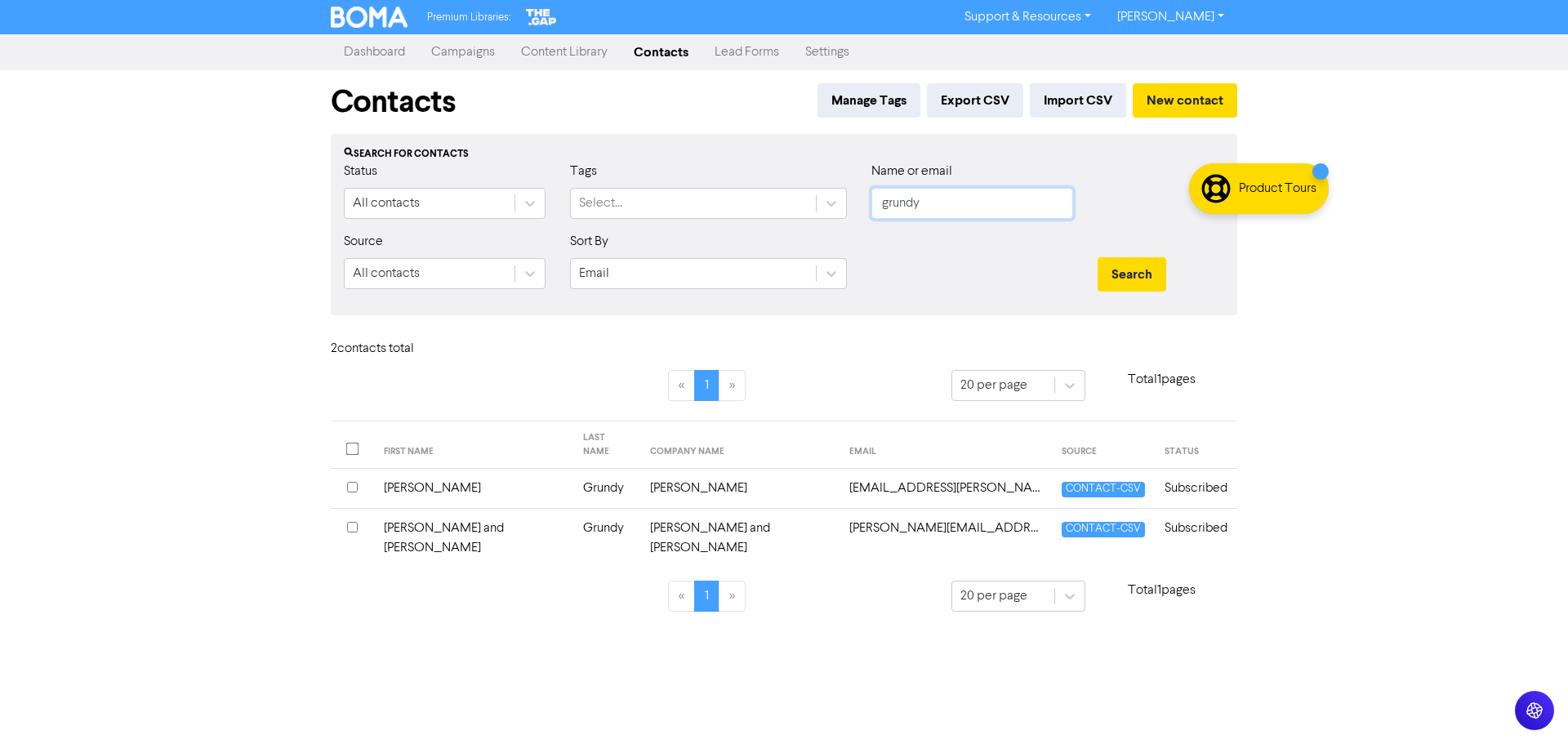
drag, startPoint x: 949, startPoint y: 209, endPoint x: 849, endPoint y: 204, distance: 100.1
click at [849, 204] on div "Status All contacts Tags Select... Name or email grundy" at bounding box center [784, 197] width 905 height 71
click at [1098, 257] on button "Search" at bounding box center [1132, 274] width 69 height 34
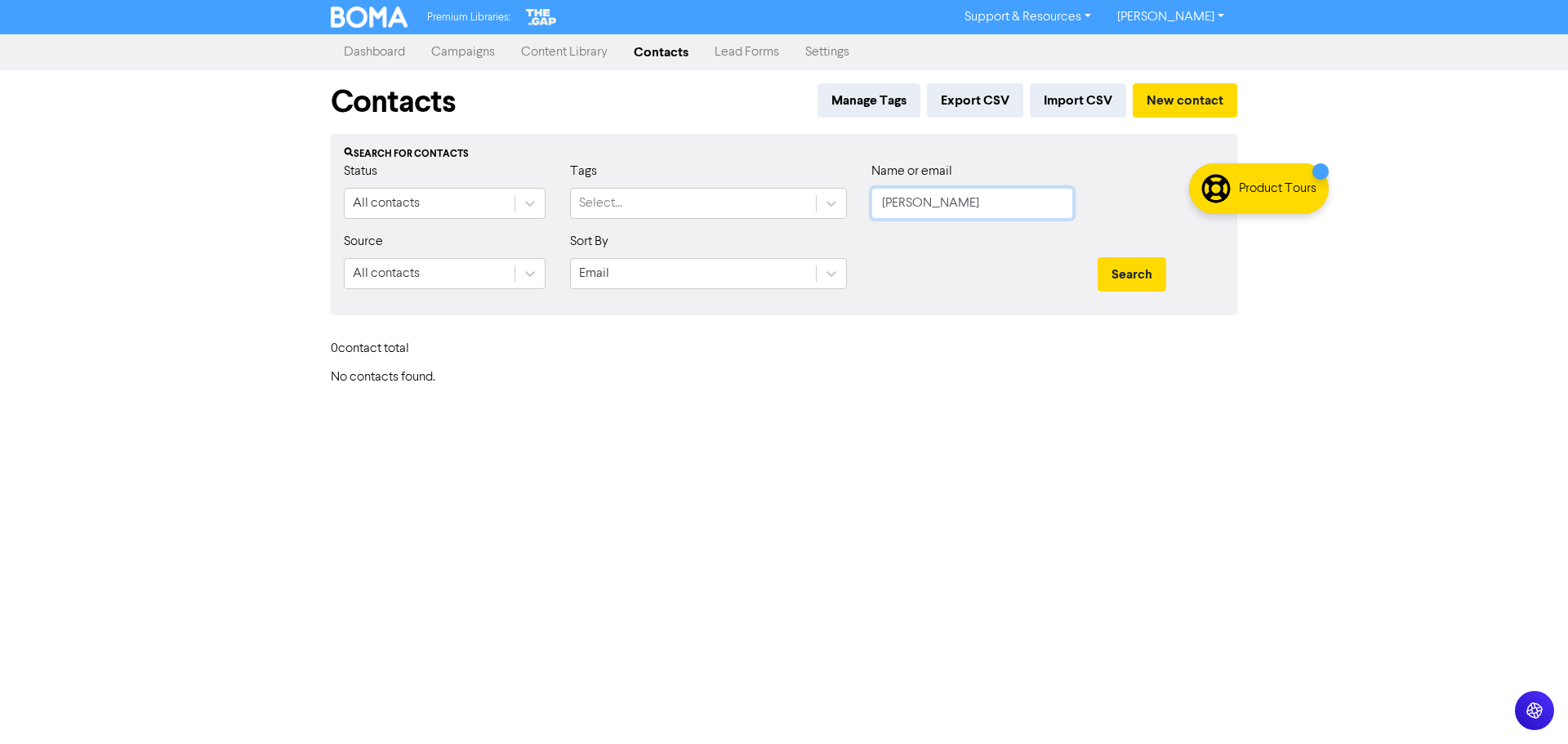
click at [1098, 257] on button "Search" at bounding box center [1132, 274] width 69 height 34
click at [1137, 283] on button "Search" at bounding box center [1132, 274] width 69 height 34
drag, startPoint x: 929, startPoint y: 211, endPoint x: 830, endPoint y: 205, distance: 99.2
click at [831, 206] on div "Status All contacts Tags Select... Name or email [PERSON_NAME]" at bounding box center [784, 197] width 905 height 71
click at [1098, 257] on button "Search" at bounding box center [1132, 274] width 69 height 34
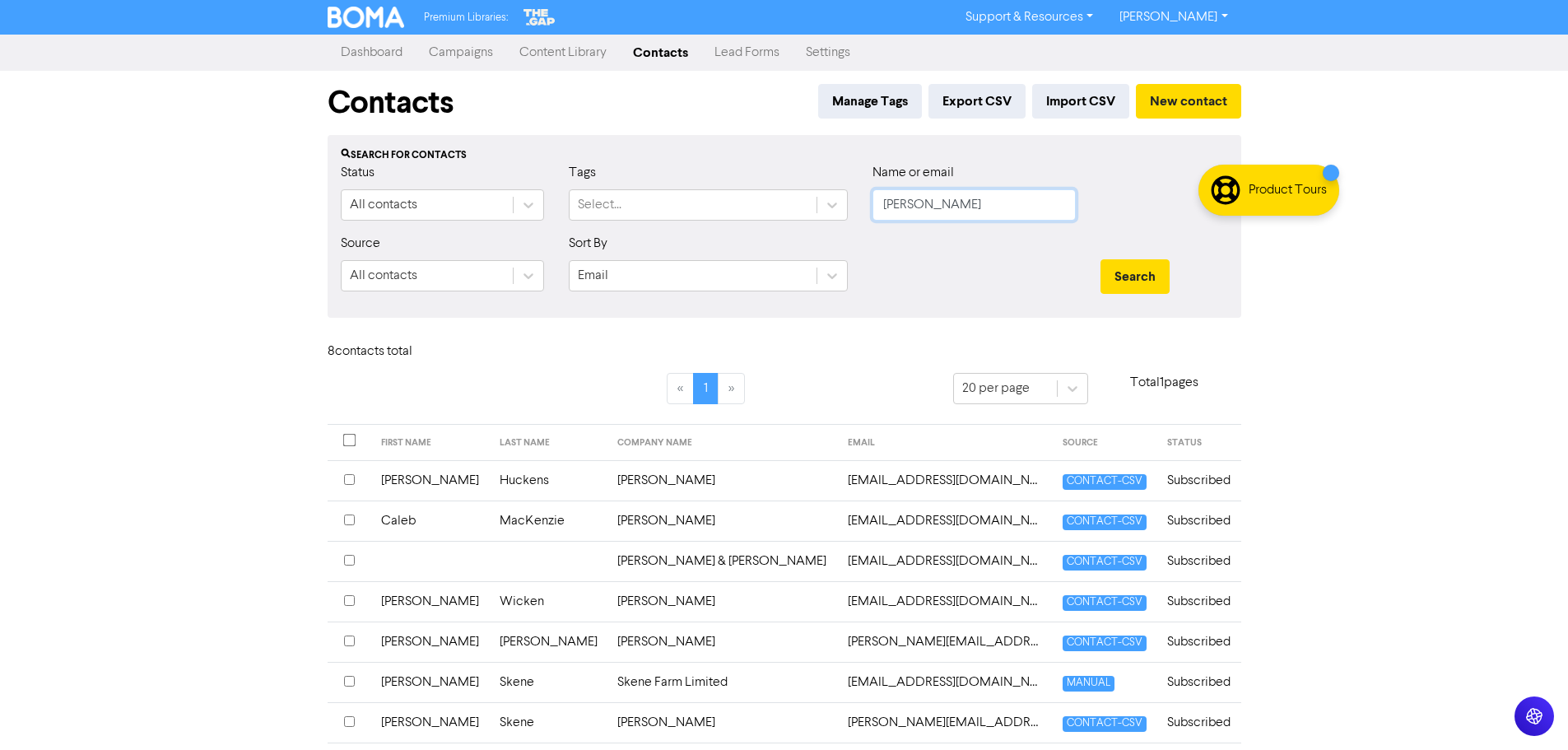
drag, startPoint x: 918, startPoint y: 204, endPoint x: 862, endPoint y: 205, distance: 56.0
click at [874, 205] on input "[PERSON_NAME]" at bounding box center [974, 205] width 203 height 32
click at [1101, 259] on button "Search" at bounding box center [1135, 276] width 69 height 35
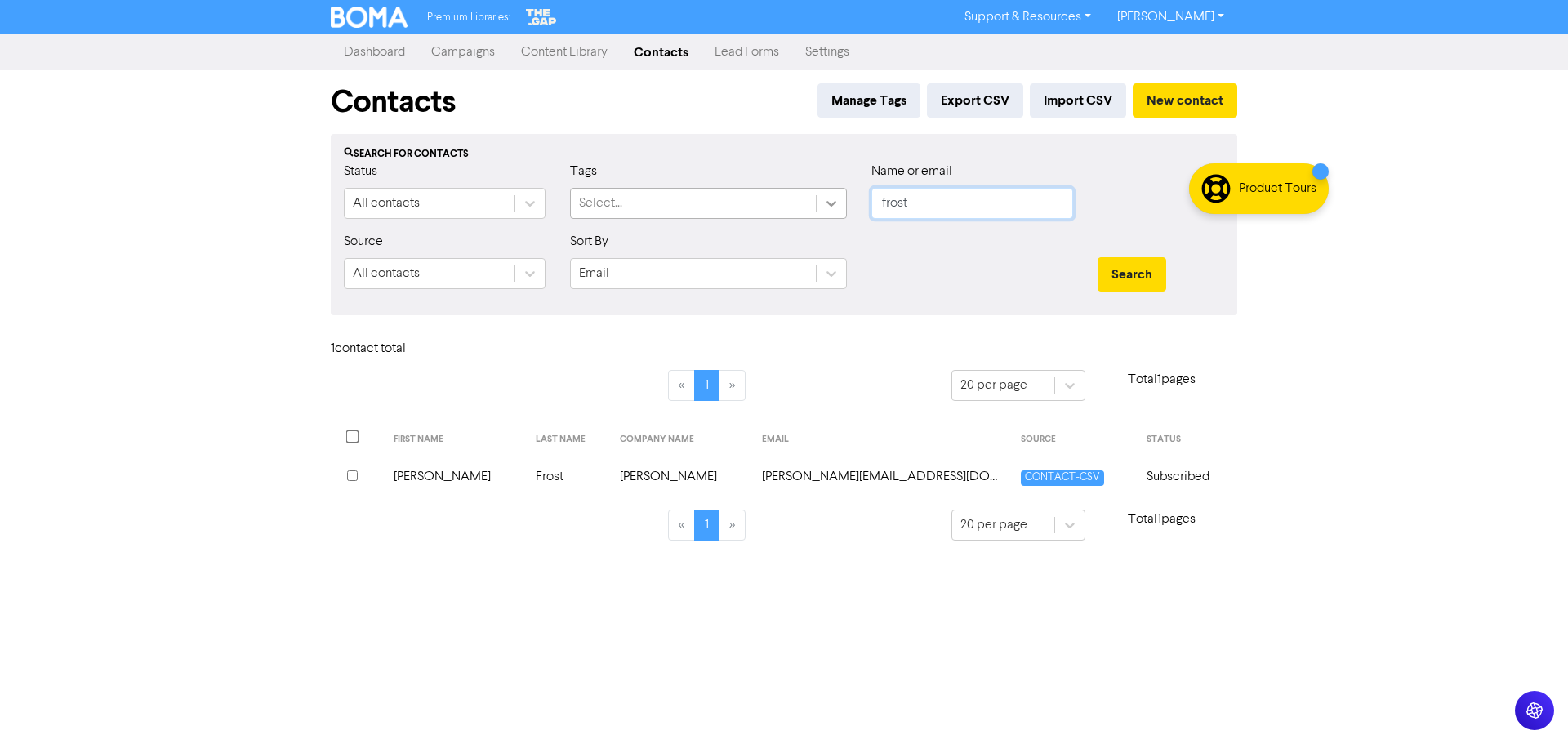
drag, startPoint x: 997, startPoint y: 208, endPoint x: 838, endPoint y: 199, distance: 159.3
click at [838, 199] on div "Status All contacts Tags Select... Name or email frost" at bounding box center [784, 197] width 905 height 71
click at [1098, 257] on button "Search" at bounding box center [1132, 274] width 69 height 34
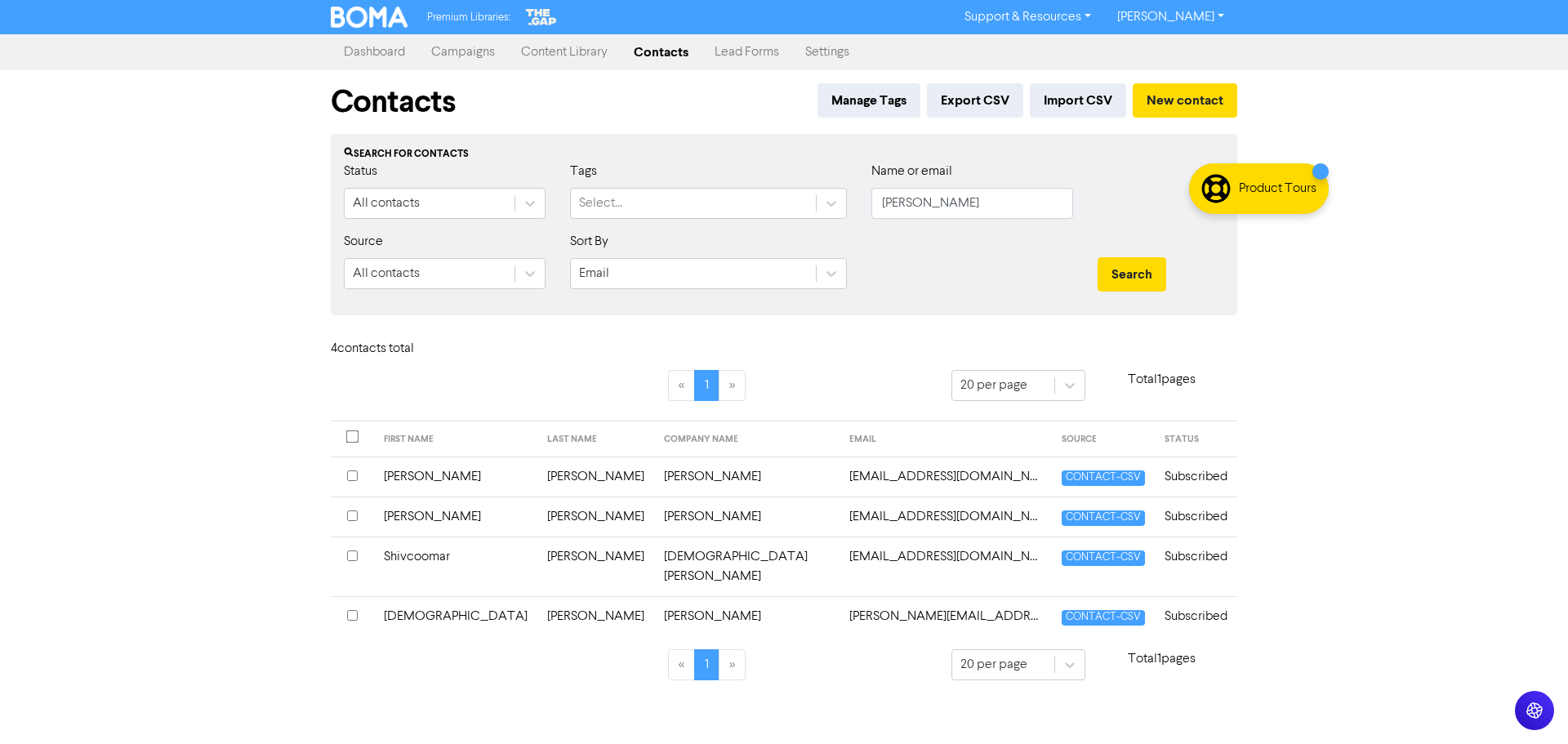
click at [350, 610] on input "checkbox" at bounding box center [351, 614] width 11 height 11
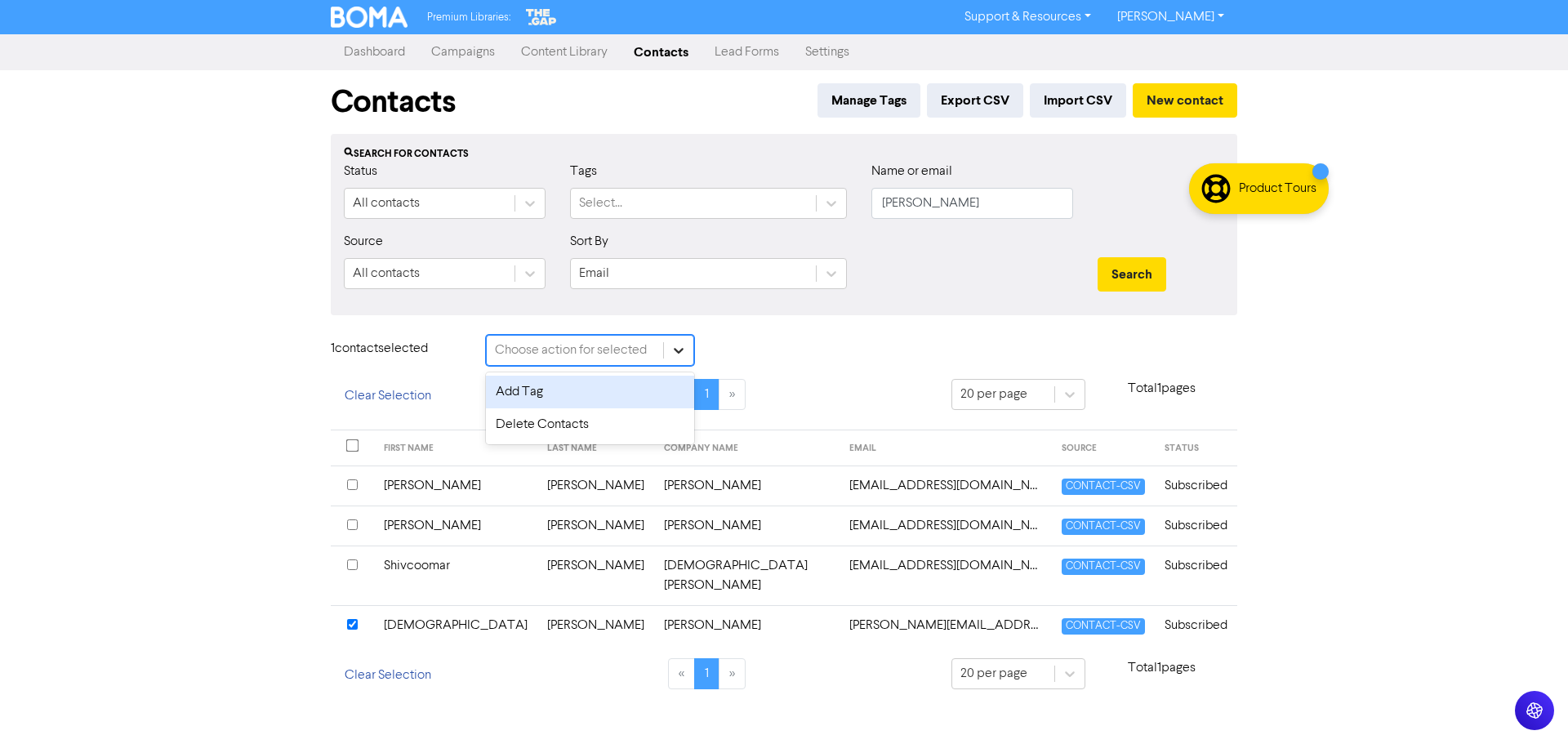
click at [681, 345] on icon at bounding box center [678, 349] width 17 height 17
click at [633, 421] on div "Delete Contacts" at bounding box center [590, 424] width 208 height 32
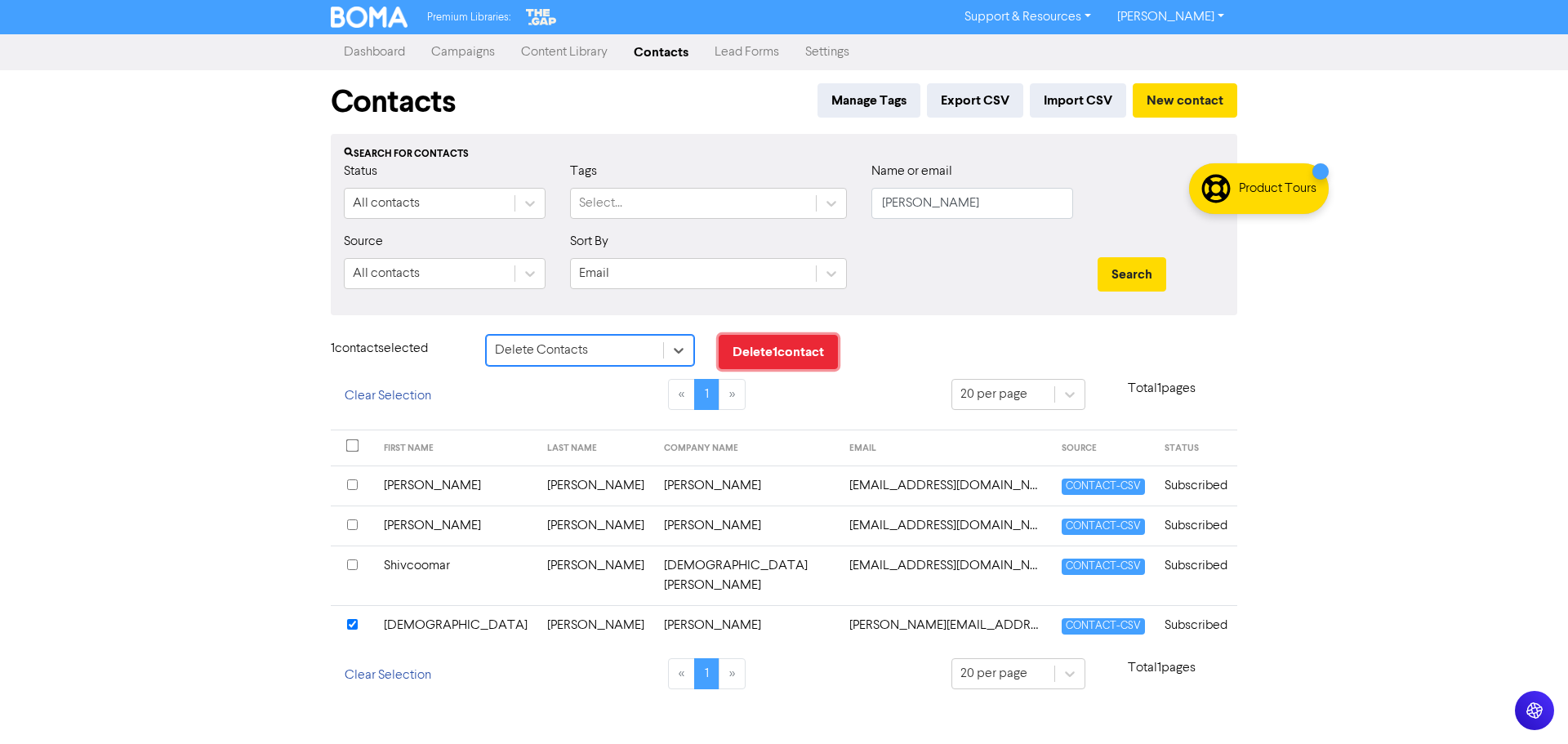
click at [793, 346] on button "Delete 1 contact" at bounding box center [778, 351] width 119 height 34
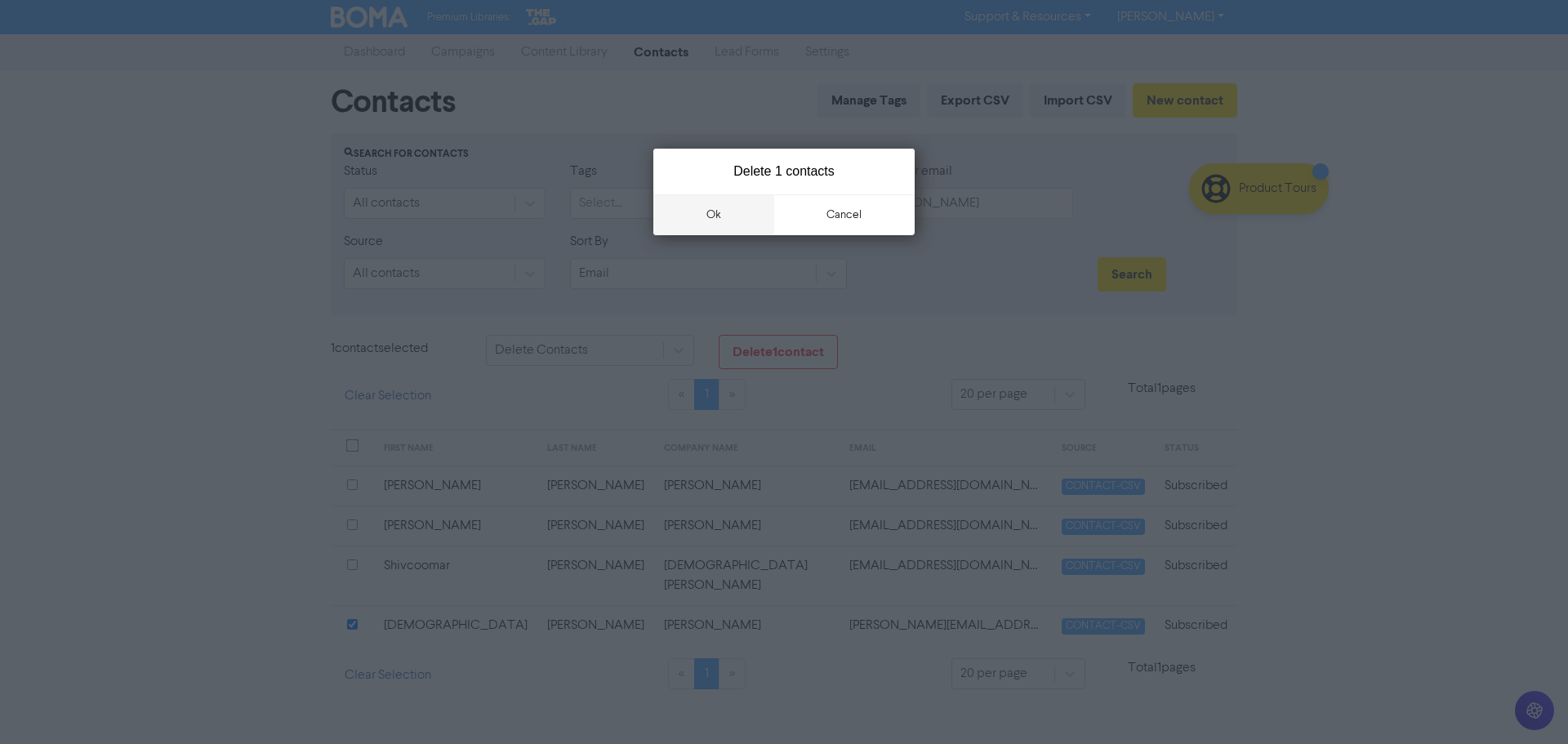
click at [706, 218] on button "ok" at bounding box center [713, 215] width 121 height 41
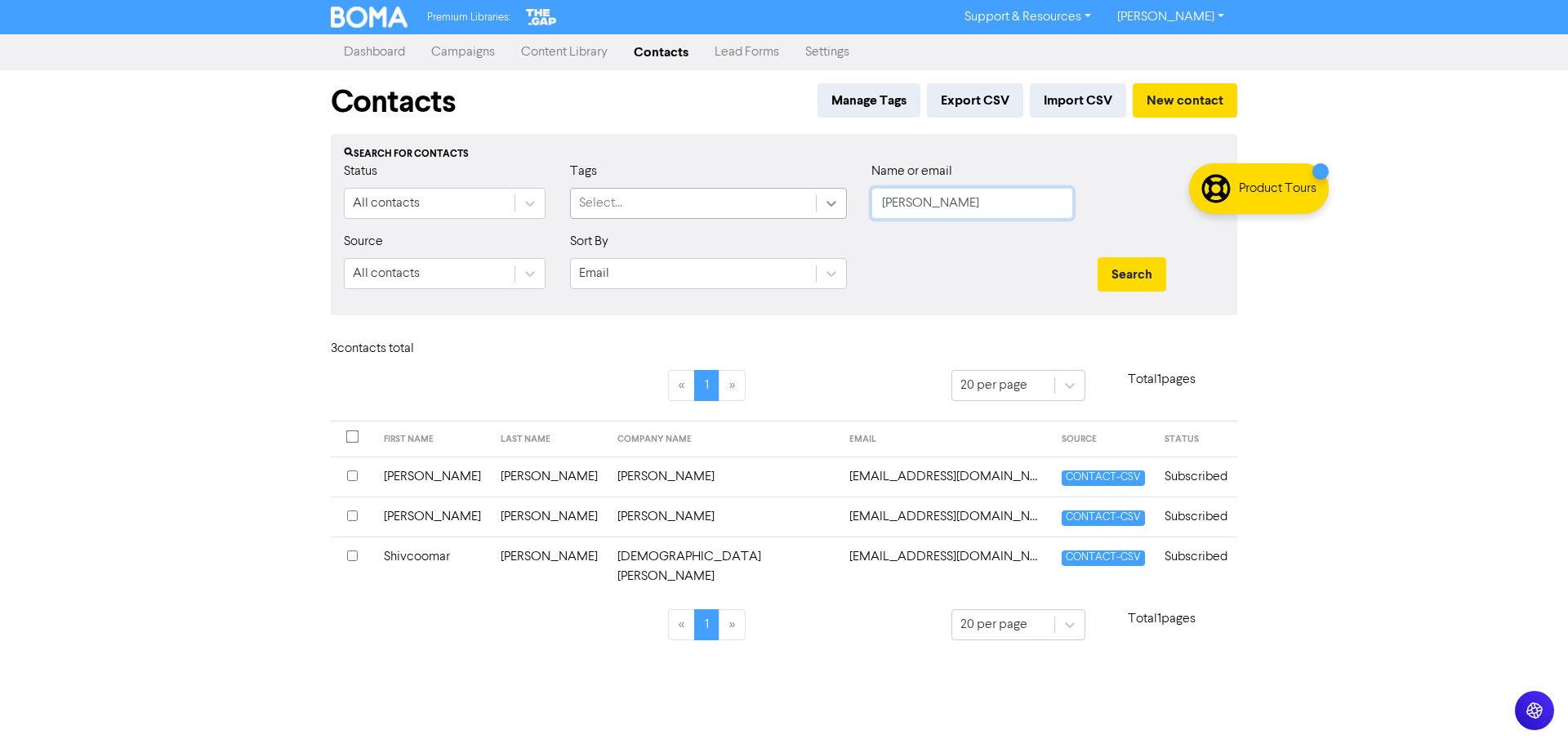
drag, startPoint x: 950, startPoint y: 209, endPoint x: 833, endPoint y: 191, distance: 118.4
click at [833, 192] on div "Status All contacts Tags Select... Name or email [PERSON_NAME]" at bounding box center [784, 197] width 905 height 71
click at [1098, 257] on button "Search" at bounding box center [1132, 274] width 69 height 34
